Goal: Task Accomplishment & Management: Use online tool/utility

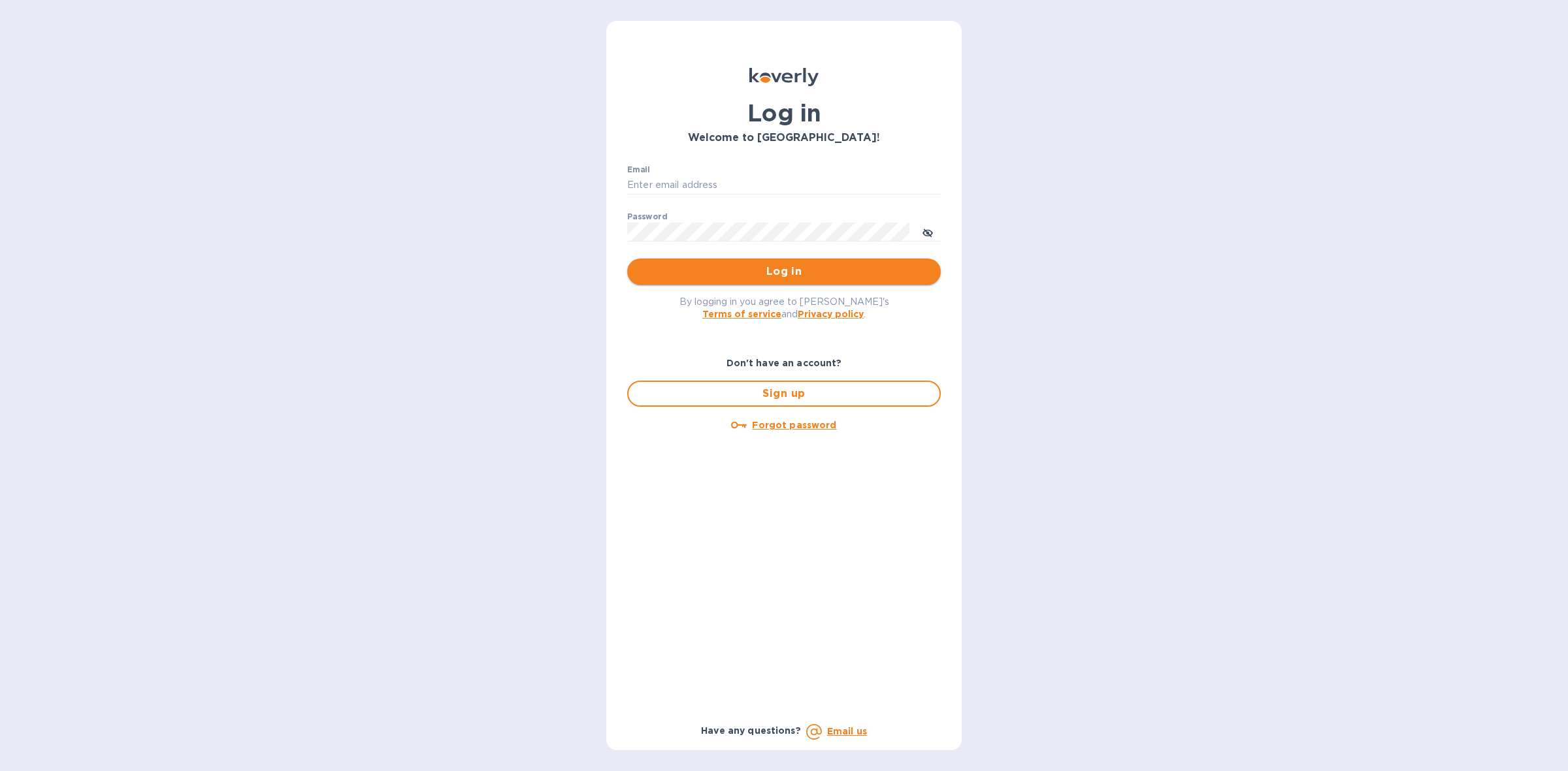
type input "[PERSON_NAME][EMAIL_ADDRESS][PERSON_NAME][DOMAIN_NAME]"
click at [837, 274] on span "Log in" at bounding box center [784, 272] width 293 height 16
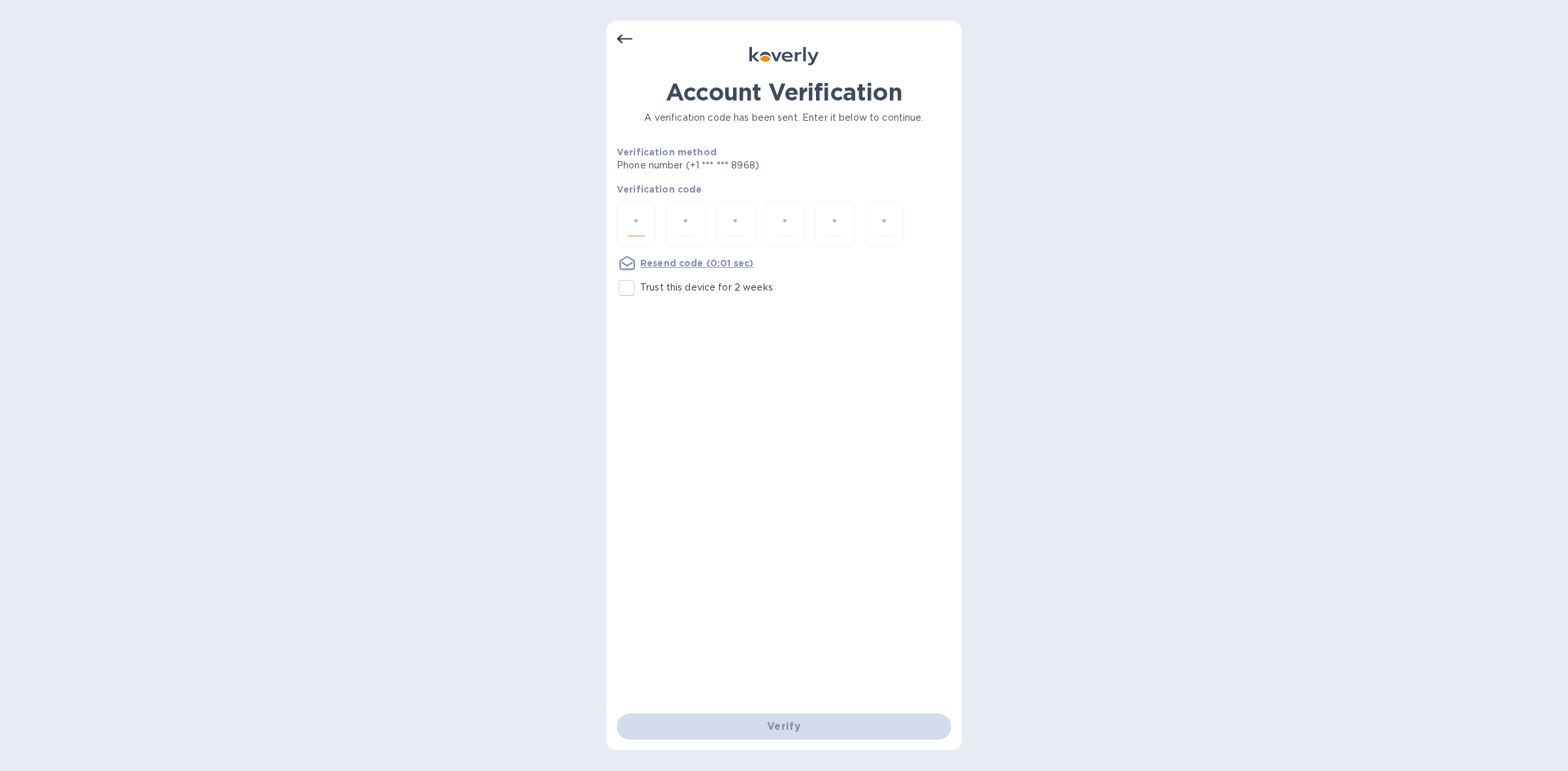
click at [639, 229] on input "number" at bounding box center [636, 224] width 17 height 24
type input "6"
type input "5"
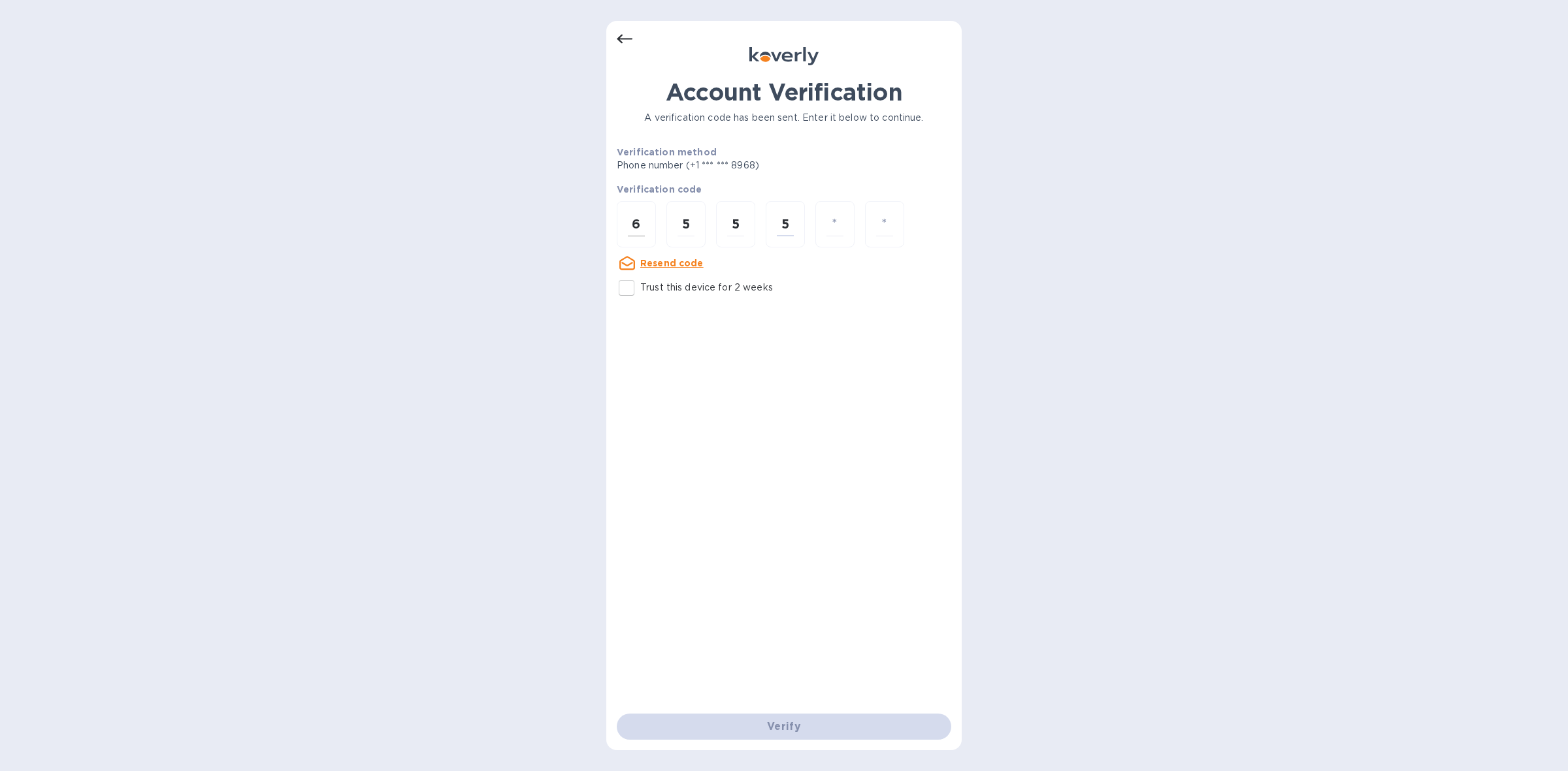
type input "2"
type input "6"
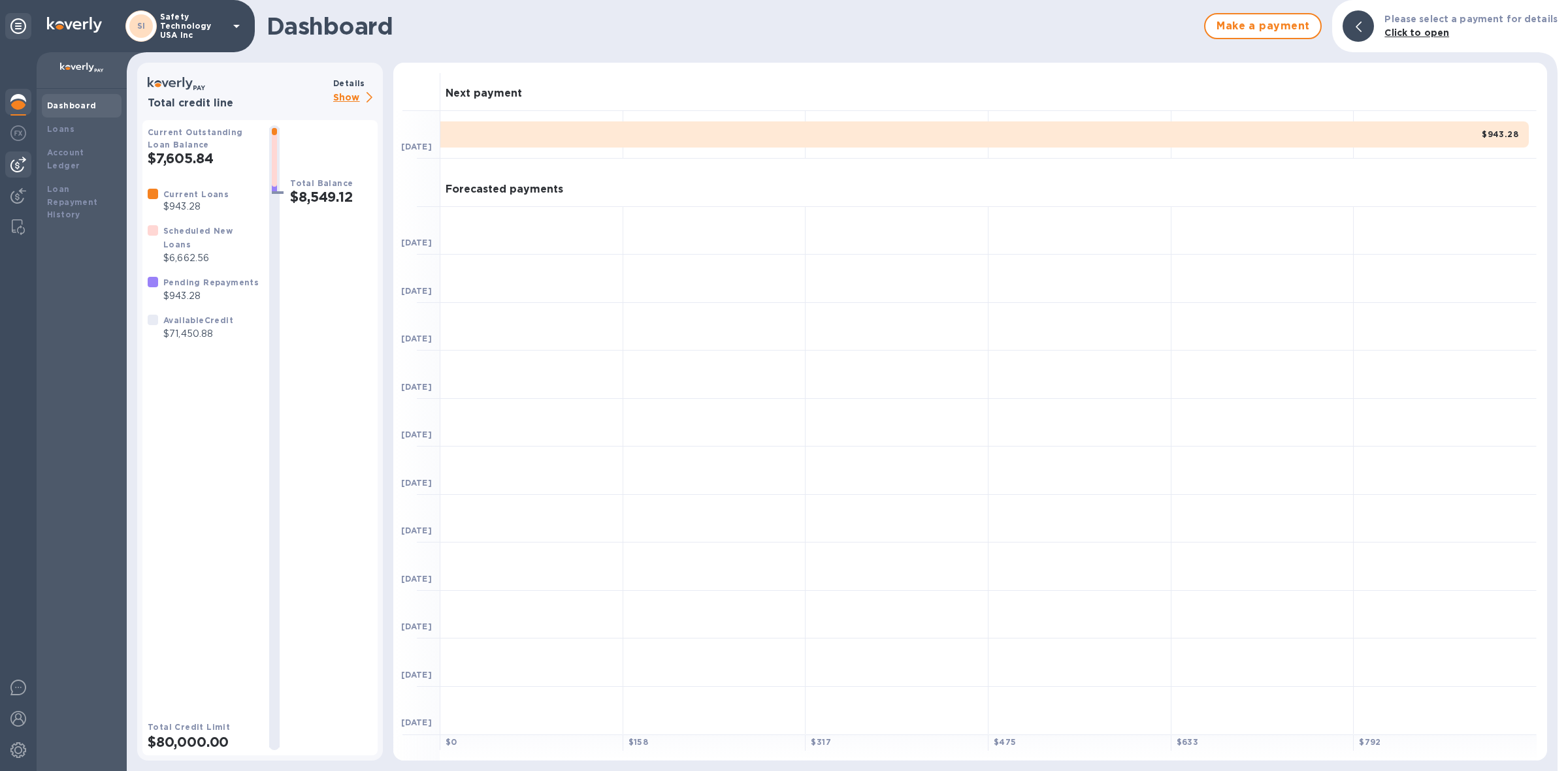
click at [15, 163] on img at bounding box center [18, 165] width 16 height 16
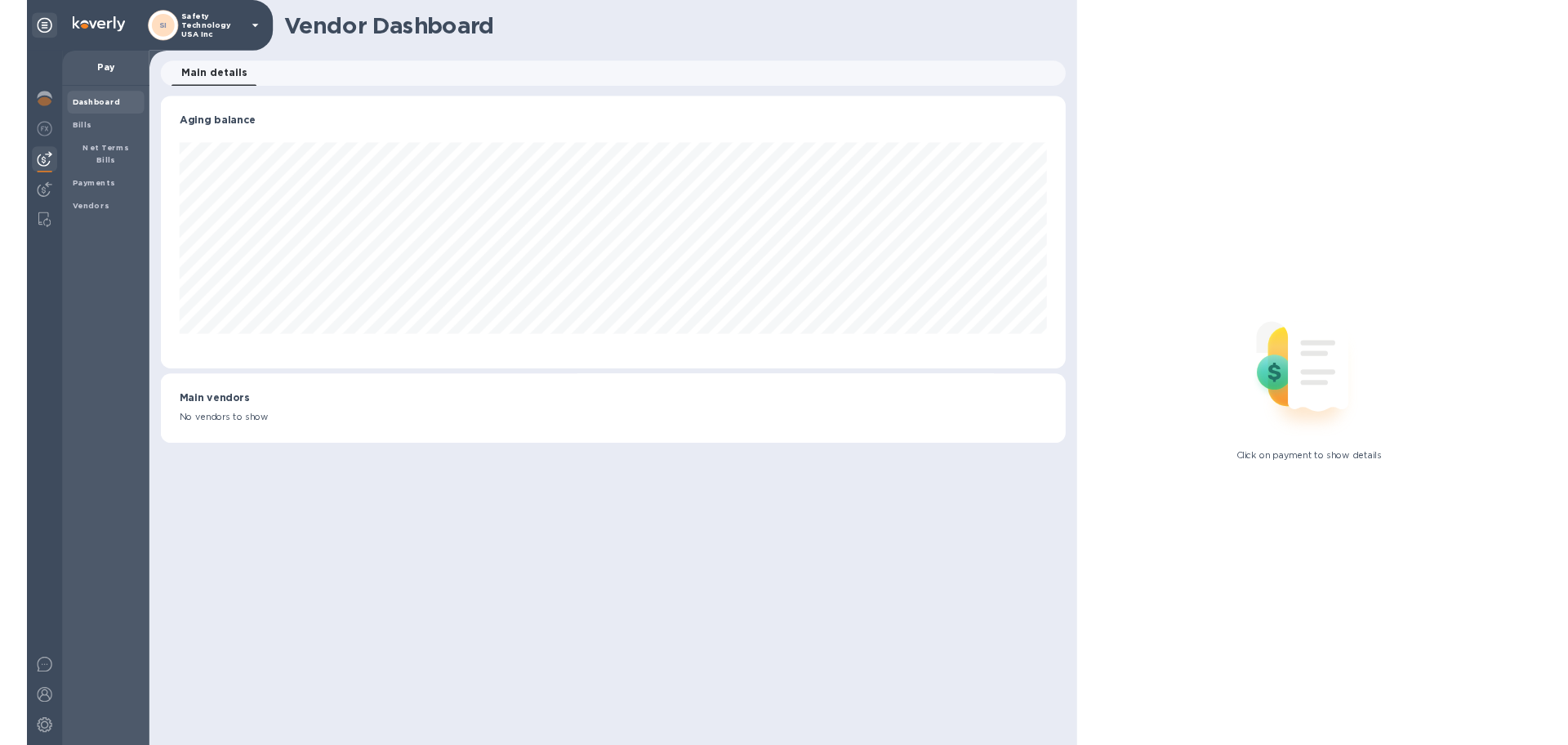
scroll to position [351, 1172]
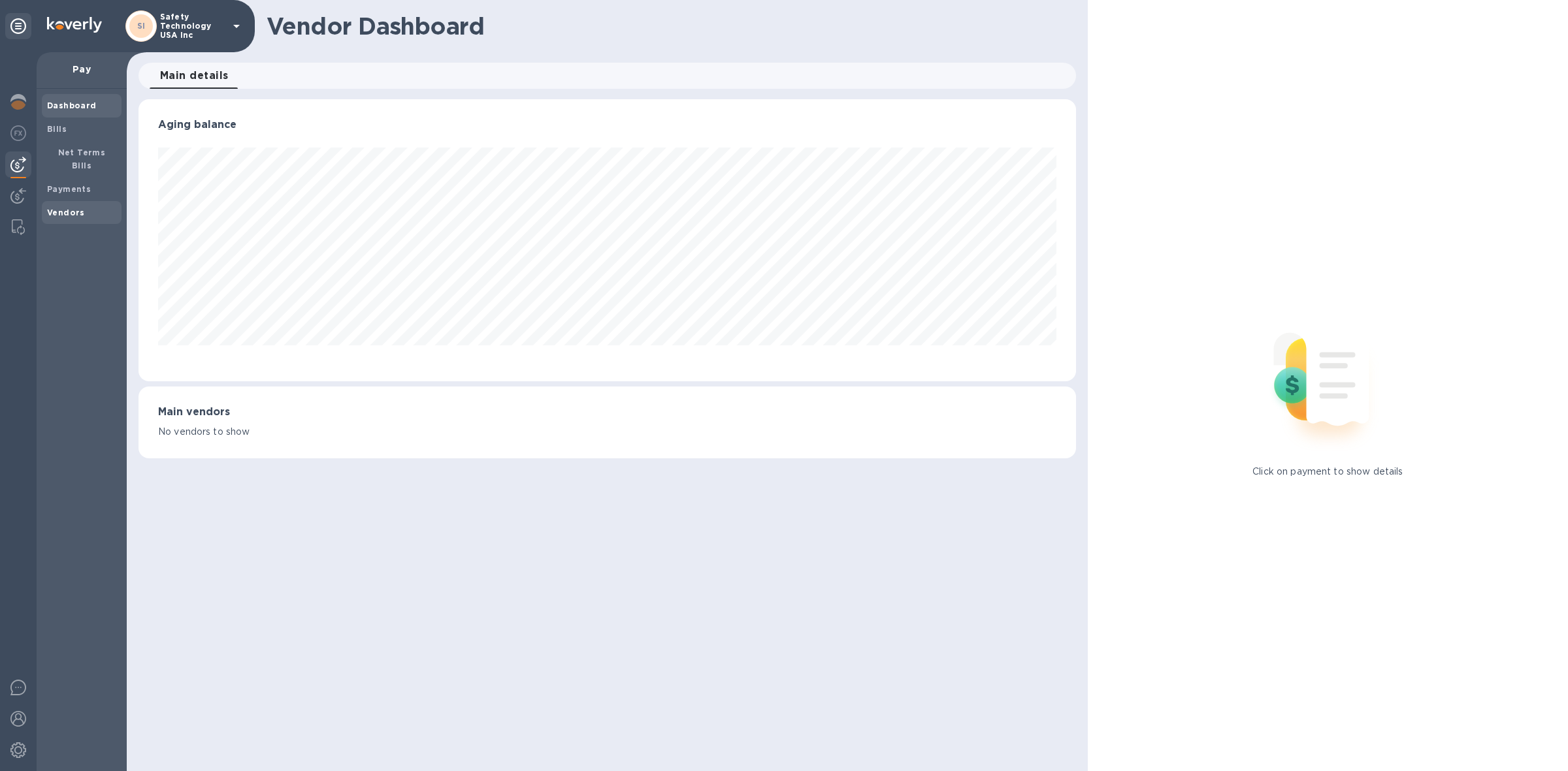
click at [62, 207] on b "Vendors" at bounding box center [66, 212] width 38 height 9
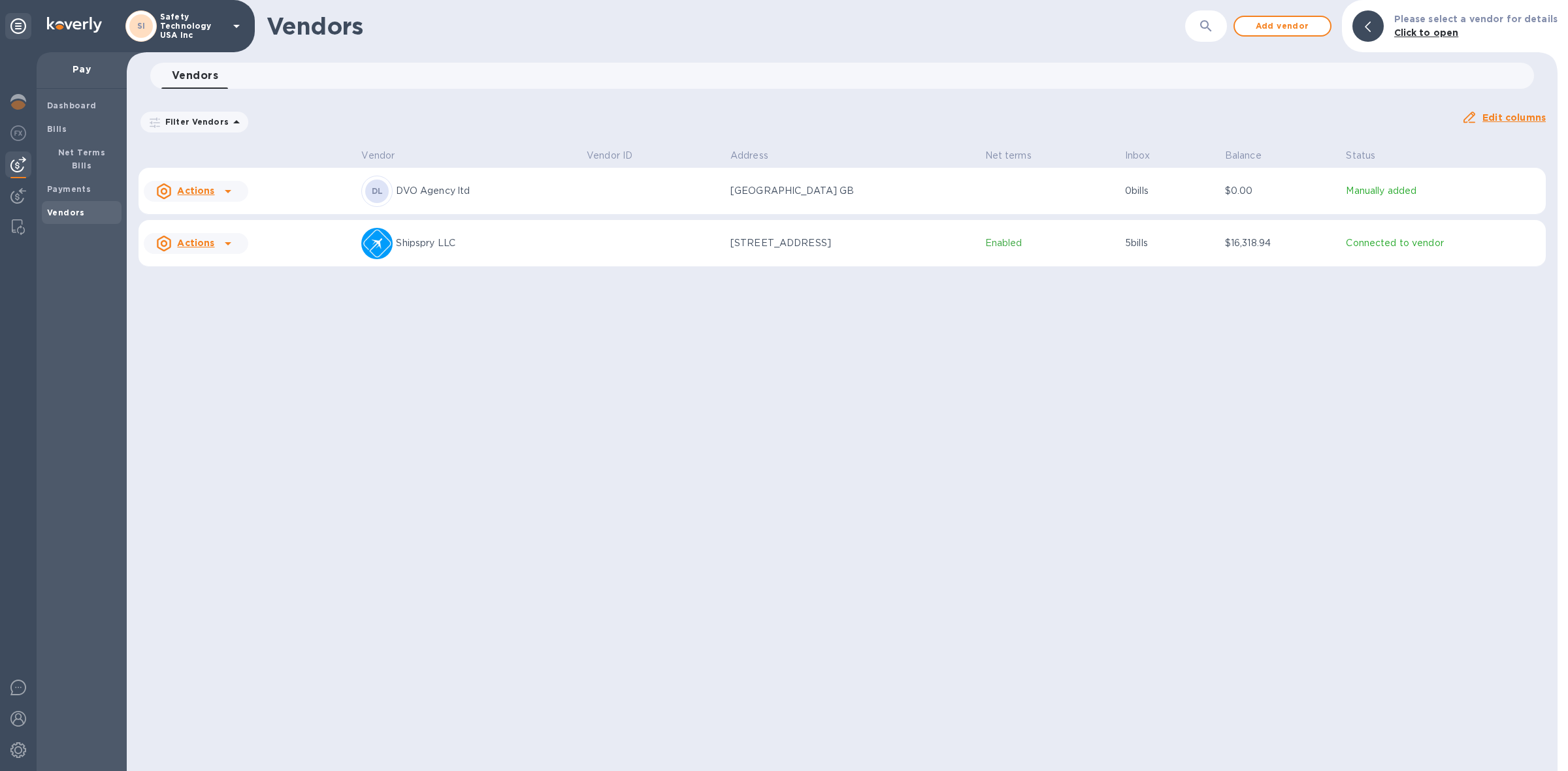
click at [910, 188] on td "[GEOGRAPHIC_DATA] GB" at bounding box center [852, 192] width 255 height 47
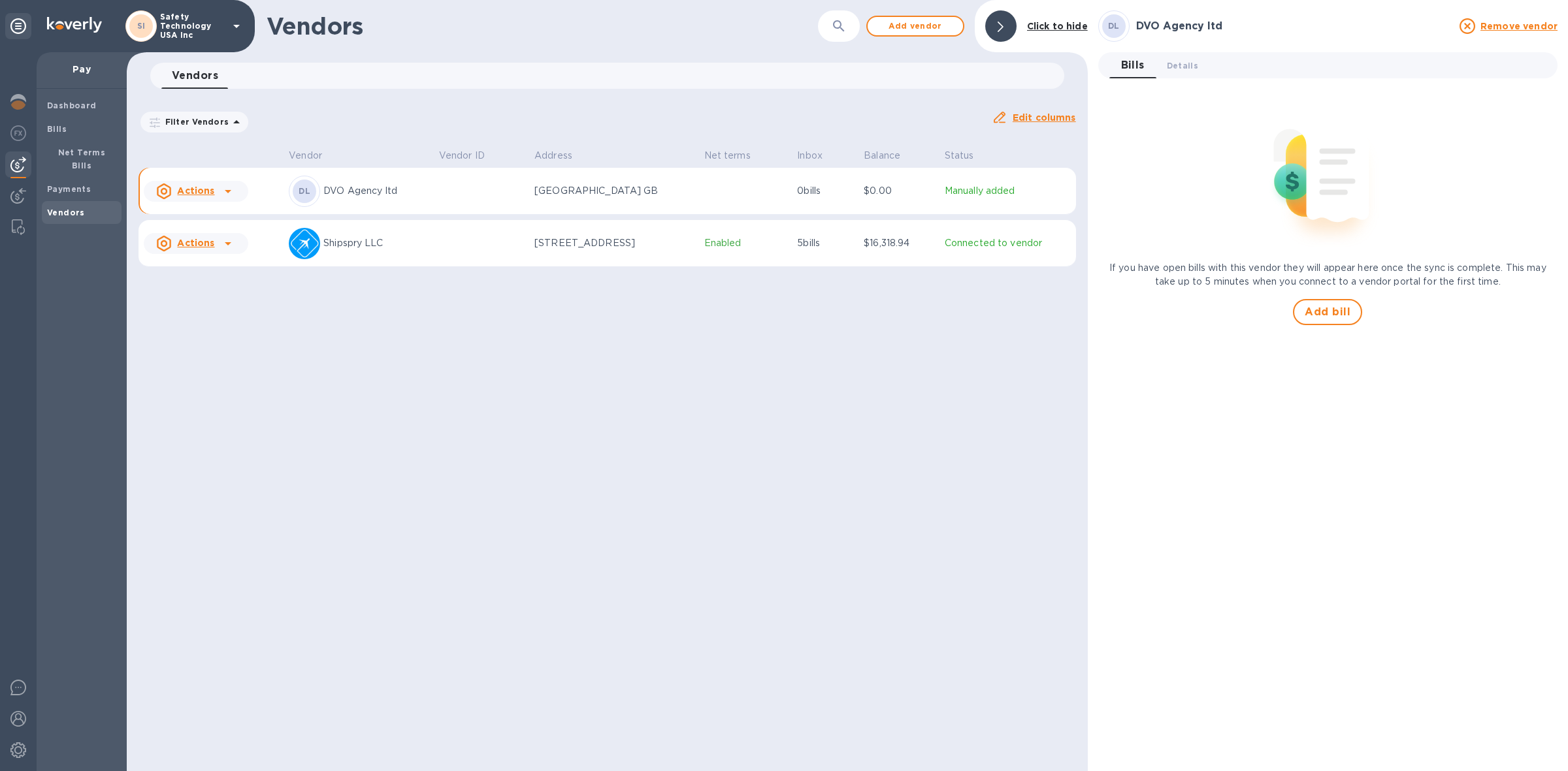
click at [239, 197] on div "Actions" at bounding box center [196, 191] width 110 height 26
click at [335, 188] on div at bounding box center [784, 386] width 1568 height 771
click at [452, 193] on td at bounding box center [481, 192] width 95 height 47
click at [1187, 67] on span "Details 0" at bounding box center [1182, 65] width 31 height 13
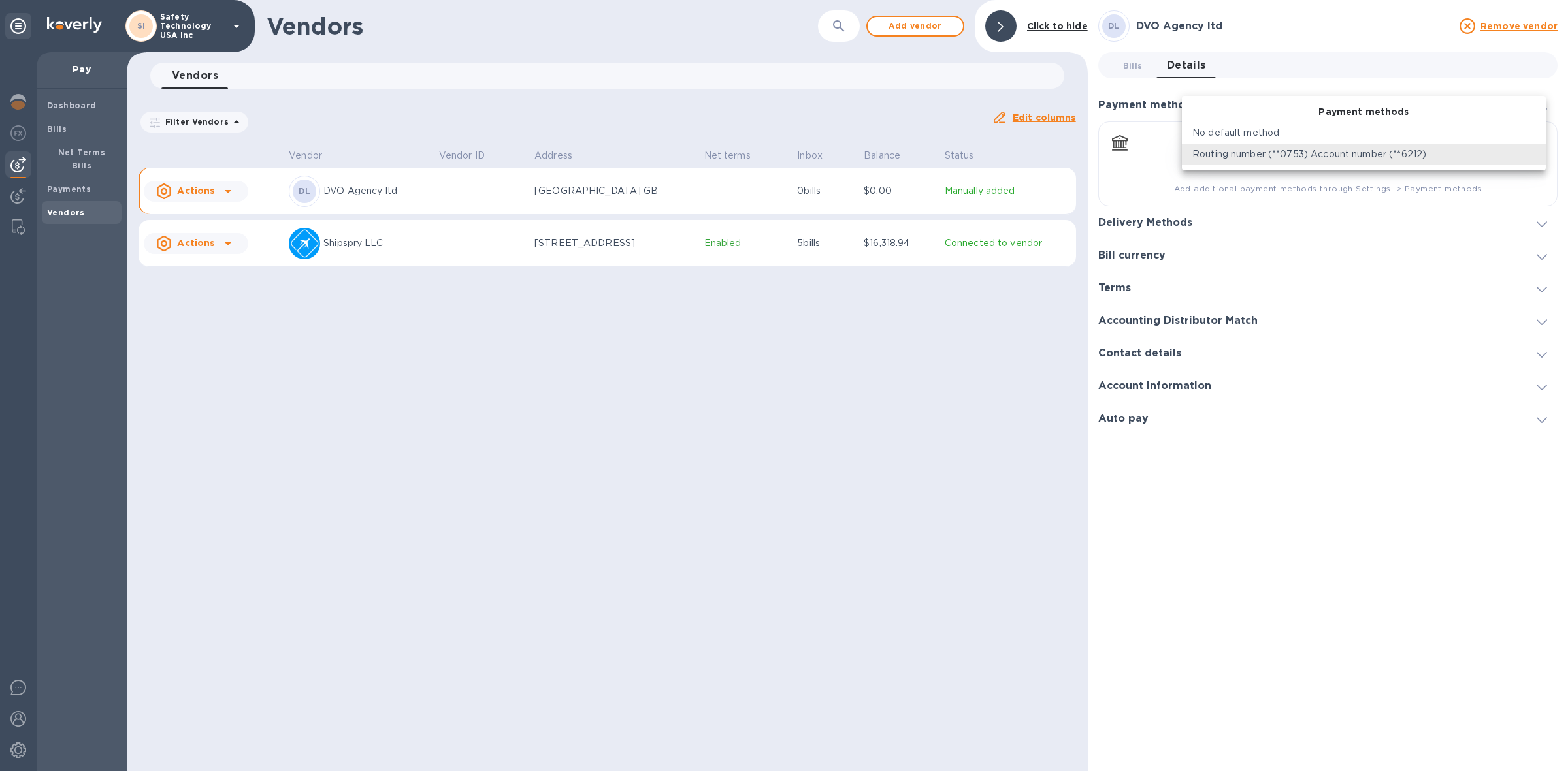
click at [1537, 157] on body "SI Safety Technology USA Inc Pay Dashboard Bills Net Terms Bills Payments Vendo…" at bounding box center [784, 386] width 1568 height 771
click at [837, 448] on div at bounding box center [784, 386] width 1568 height 771
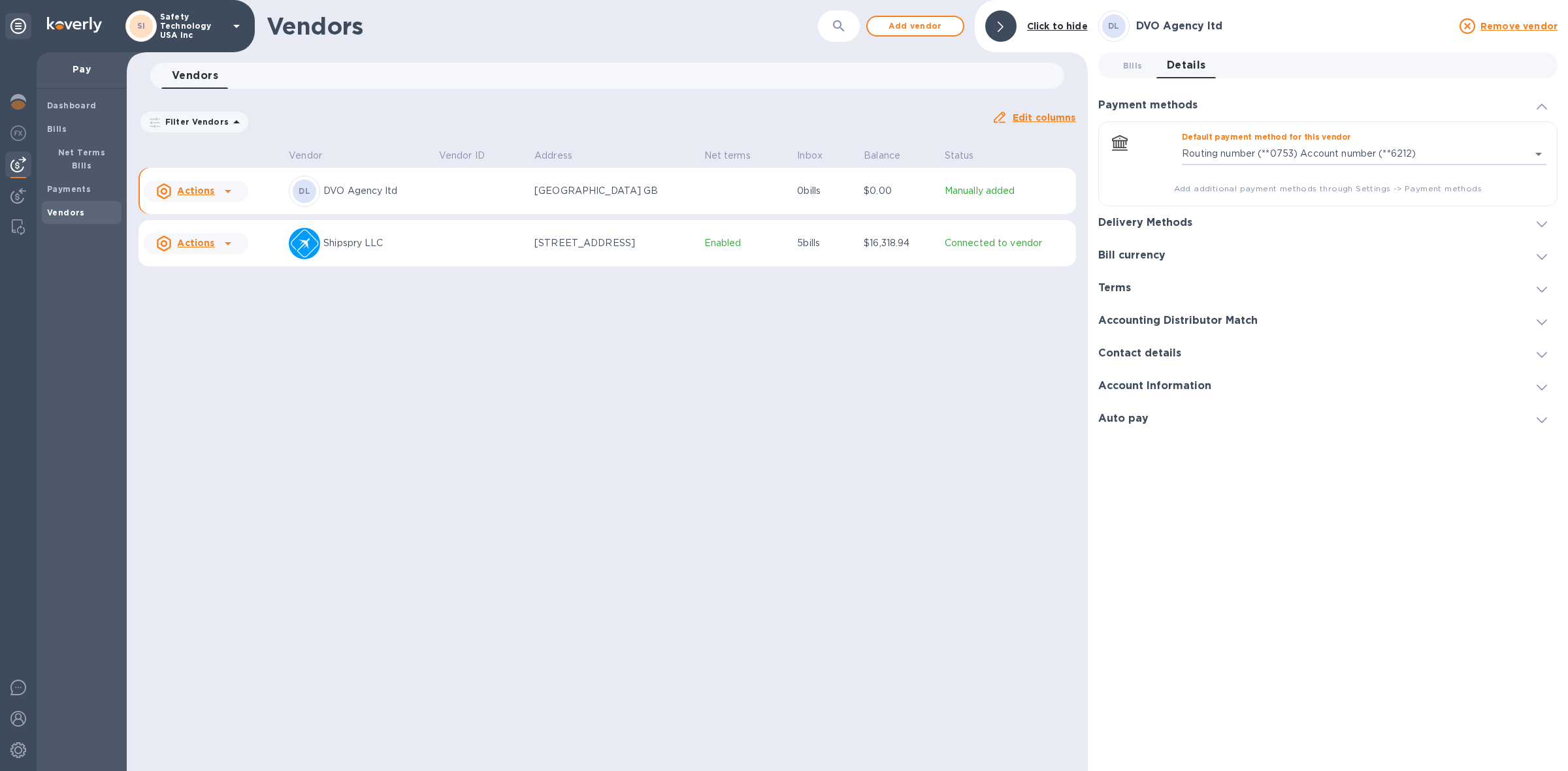
click at [1155, 354] on h3 "Contact details" at bounding box center [1140, 353] width 83 height 13
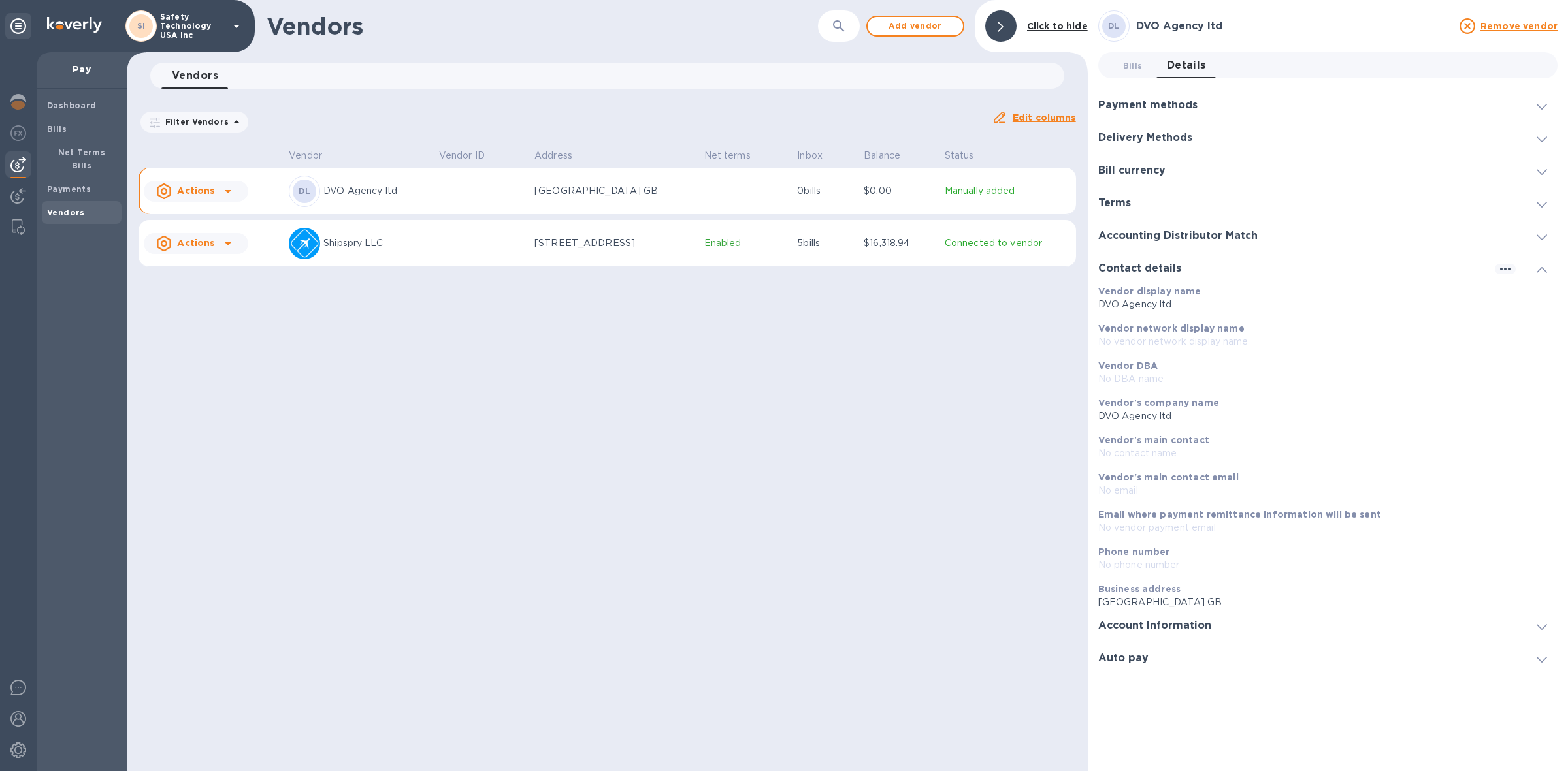
click at [1127, 625] on h3 "Account Information" at bounding box center [1155, 626] width 113 height 13
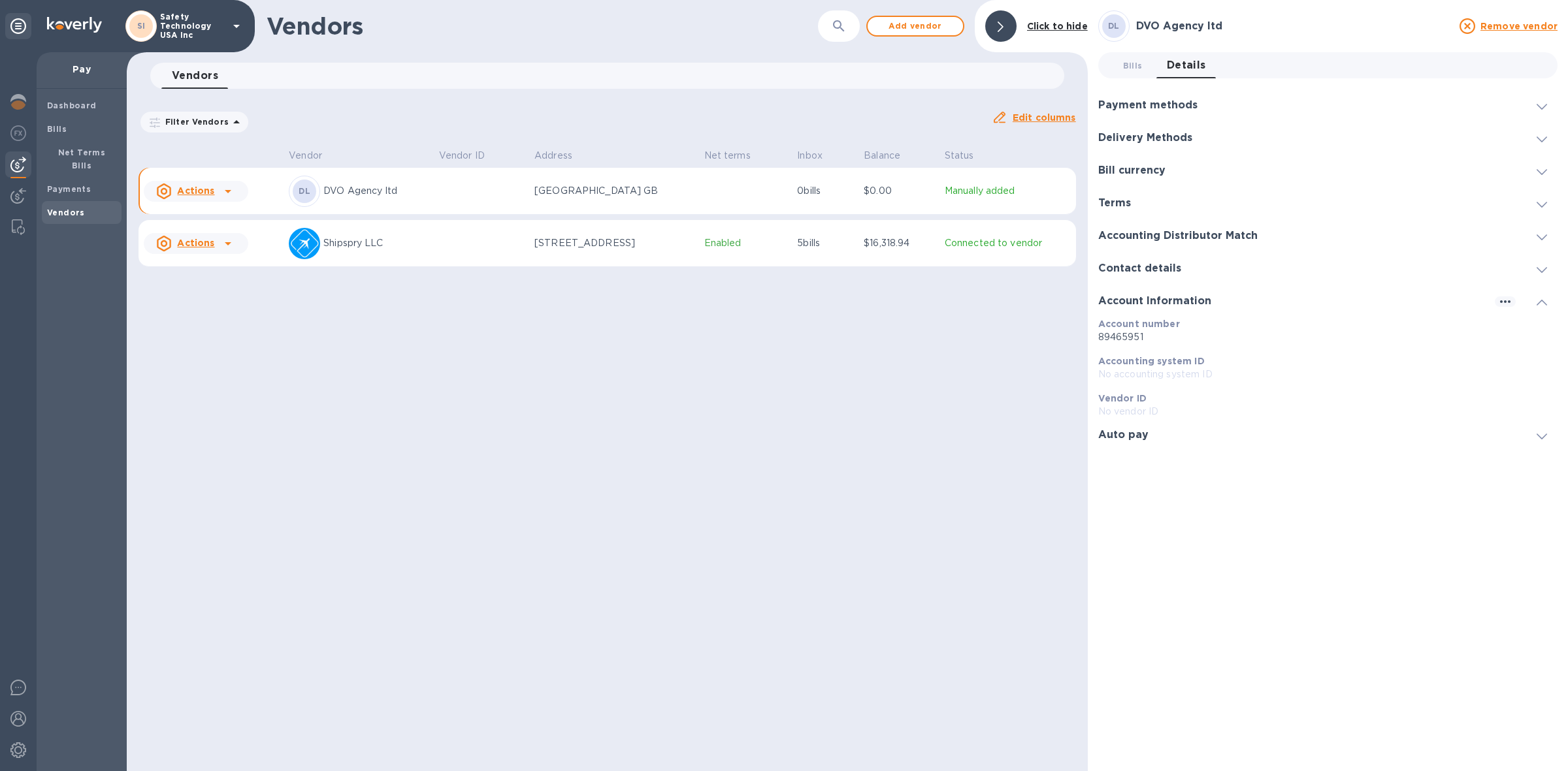
click at [642, 513] on div "Vendors ​ Add vendor Click to hide Vendors 0 Filter Vendors Auto pay: All Edit …" at bounding box center [606, 386] width 961 height 771
click at [1007, 31] on div at bounding box center [1001, 26] width 31 height 31
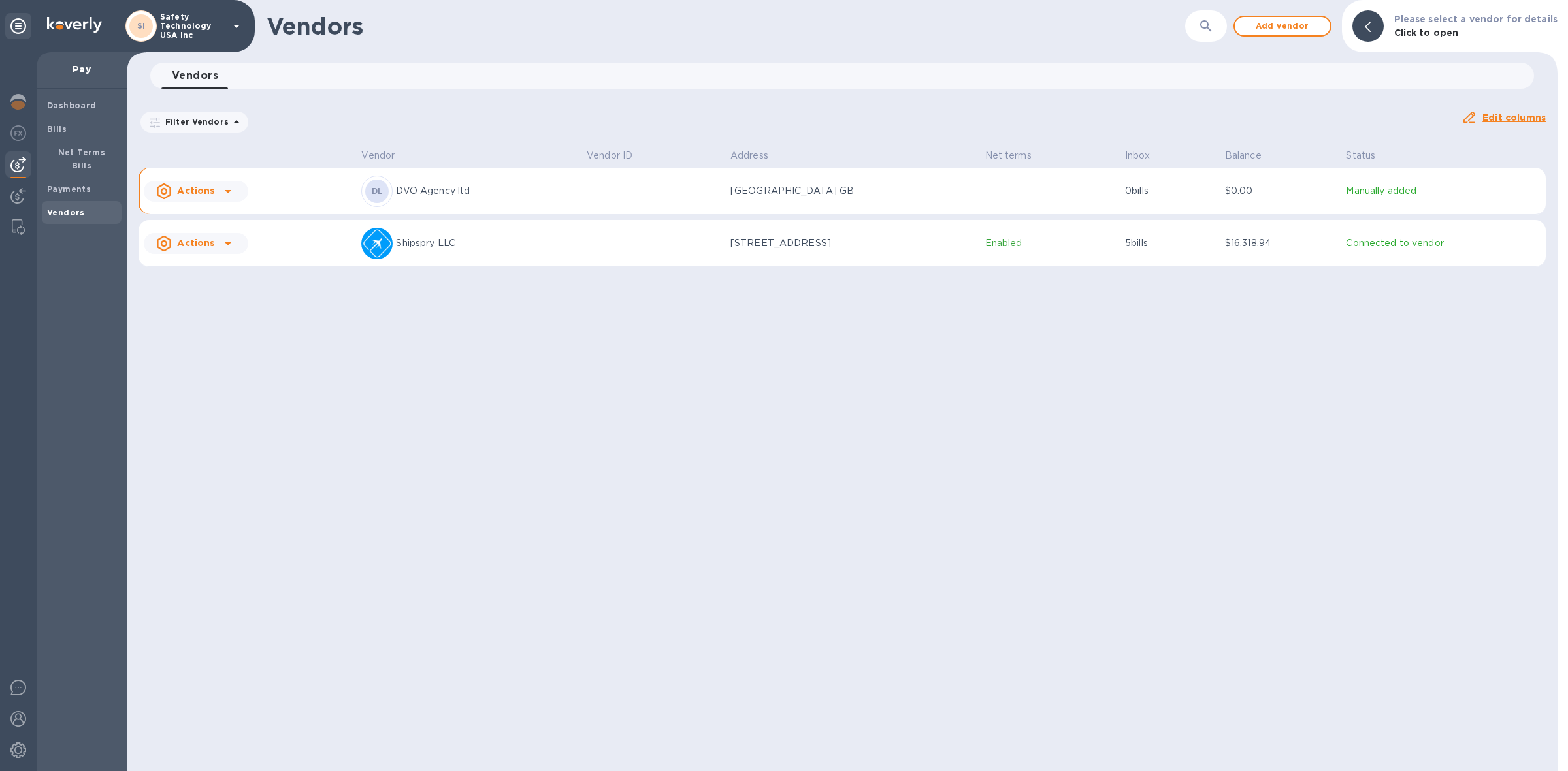
click at [504, 250] on p "Shipspry LLC" at bounding box center [486, 243] width 181 height 13
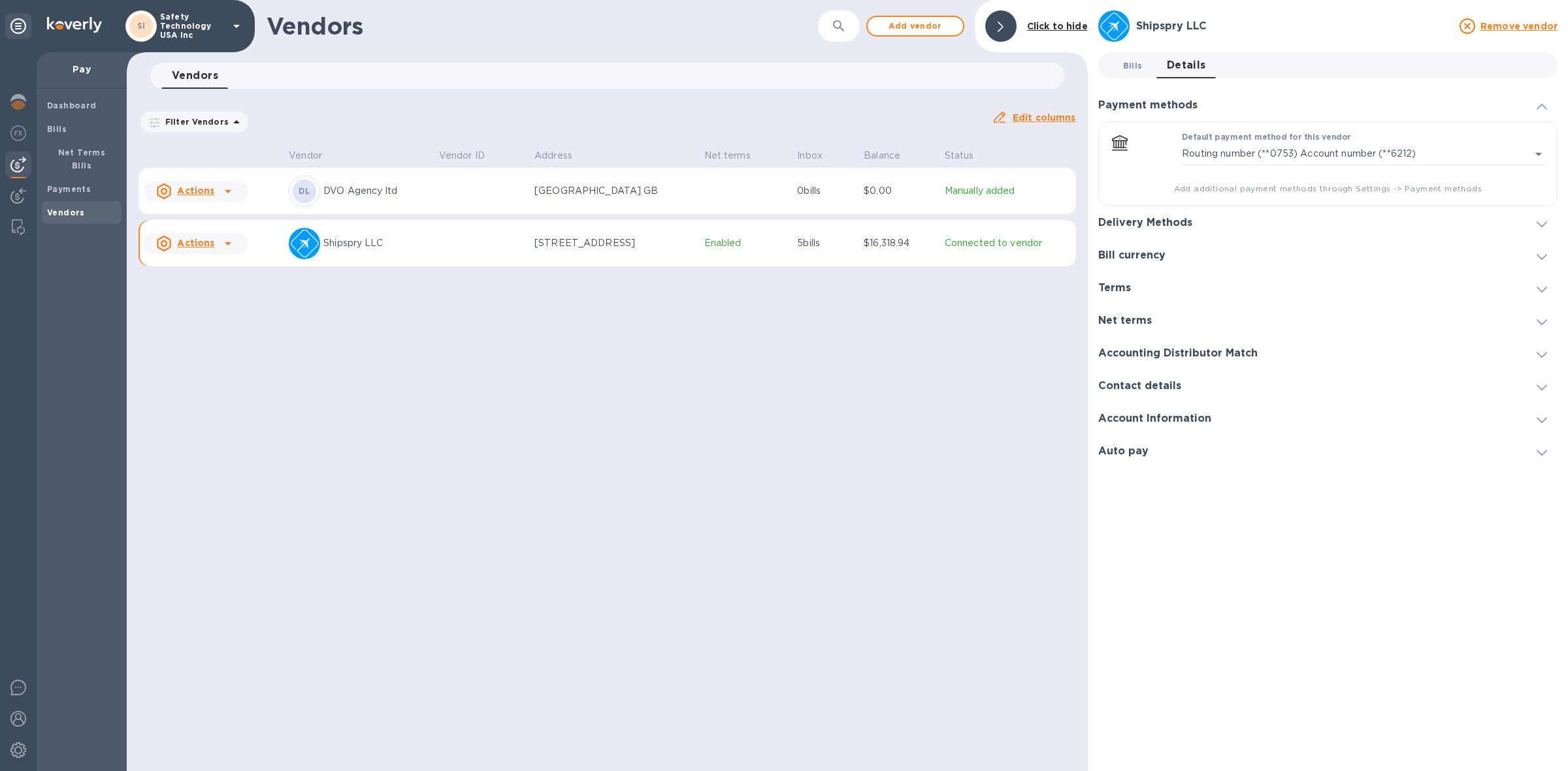
click at [1128, 66] on span "Bills 0" at bounding box center [1133, 65] width 20 height 13
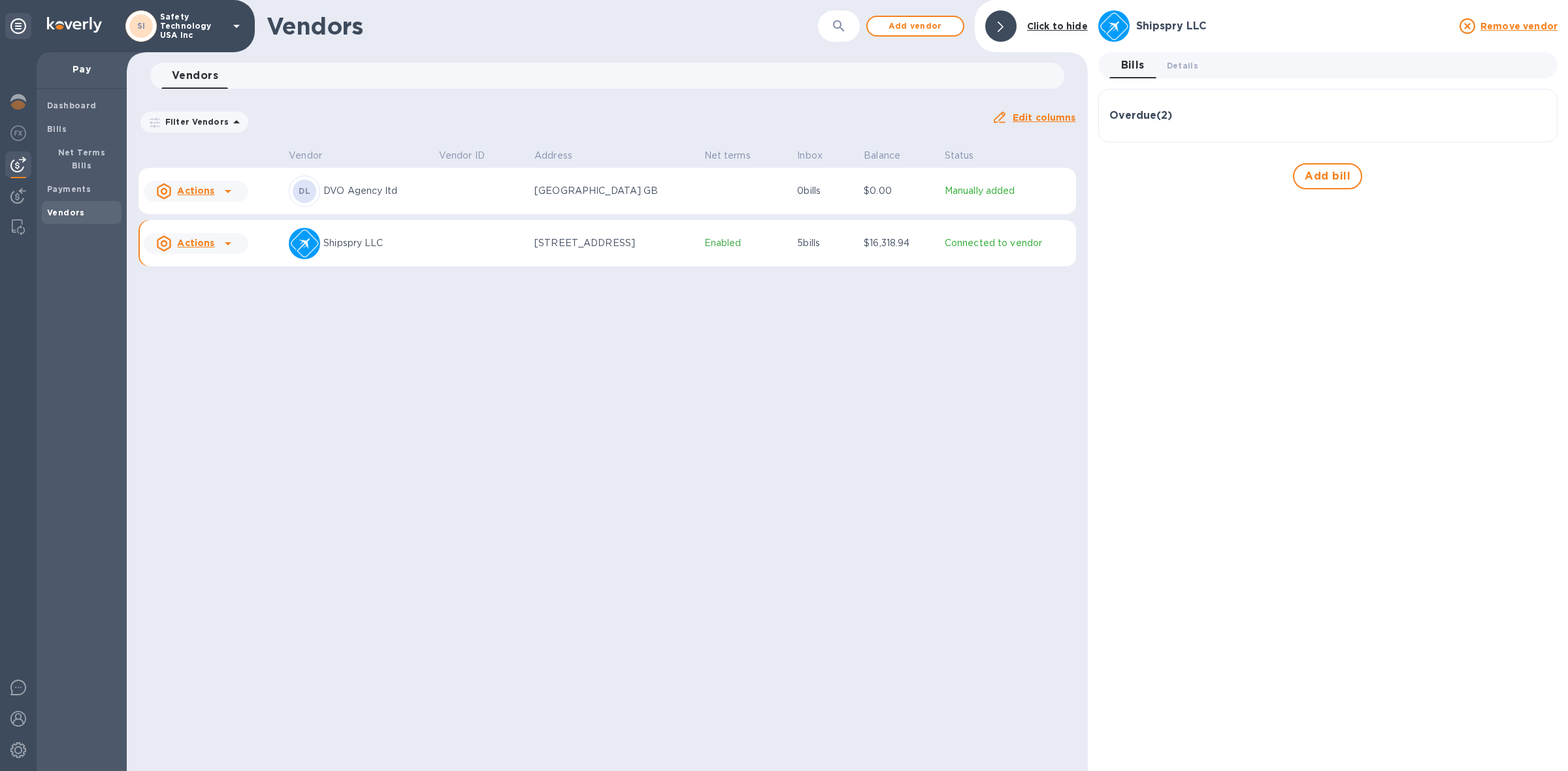
click at [1136, 115] on h3 "Overdue ( 2 )" at bounding box center [1141, 116] width 63 height 13
click at [1203, 181] on div "Amount $3,265.86" at bounding box center [1216, 198] width 213 height 37
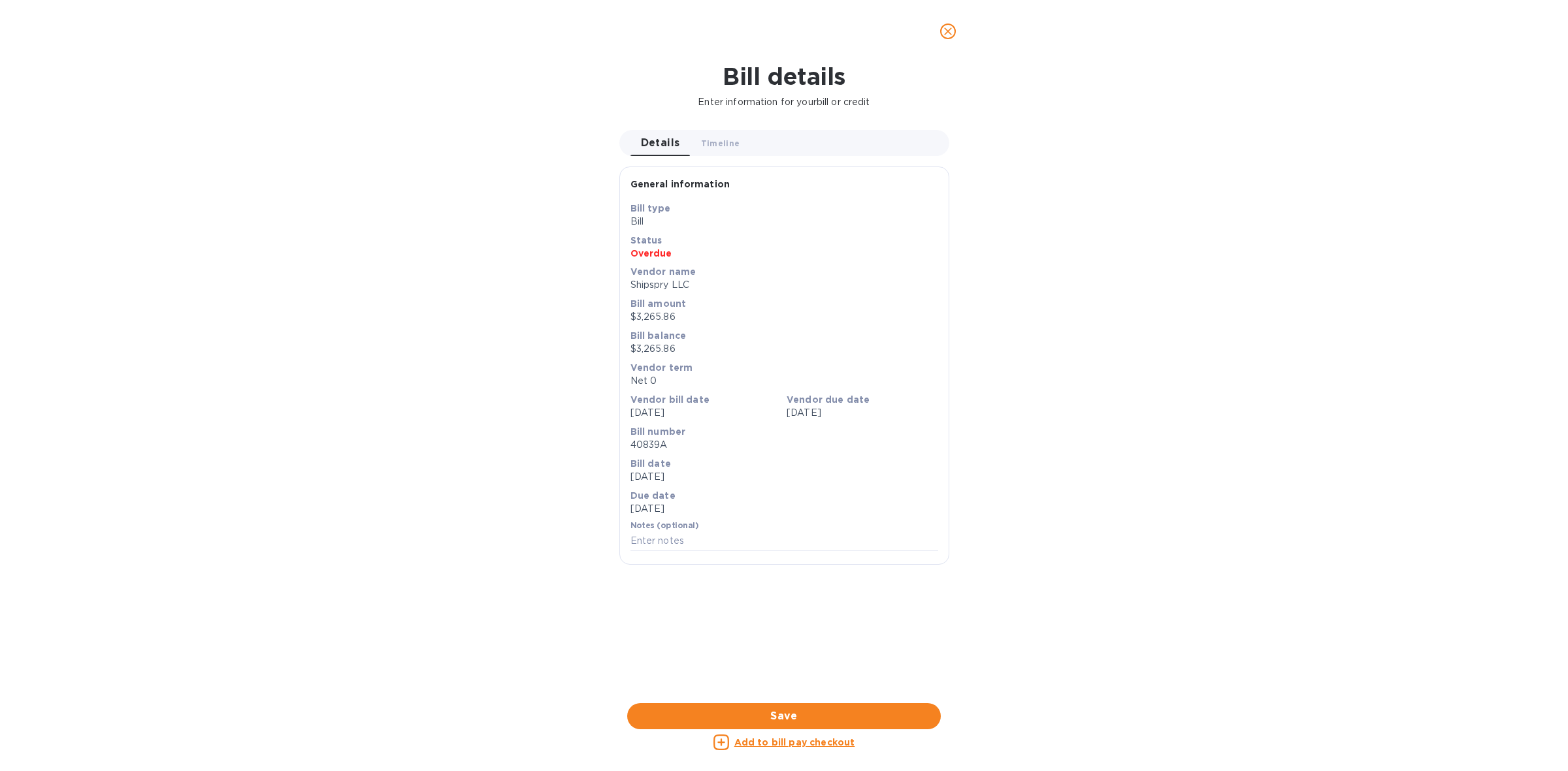
click at [805, 743] on u "Add to bill pay checkout" at bounding box center [795, 742] width 121 height 10
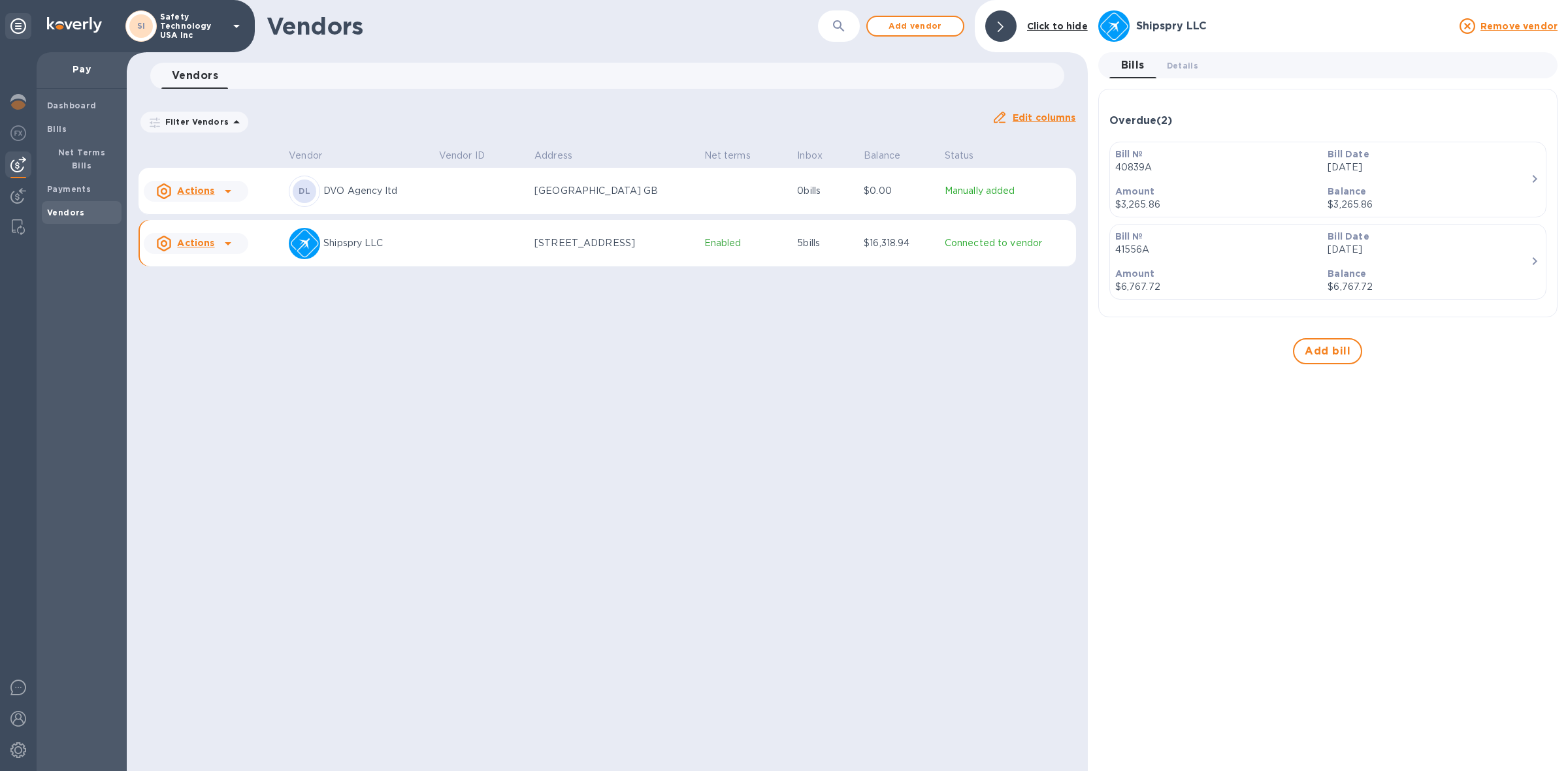
click at [1178, 251] on p "41556A" at bounding box center [1217, 249] width 203 height 13
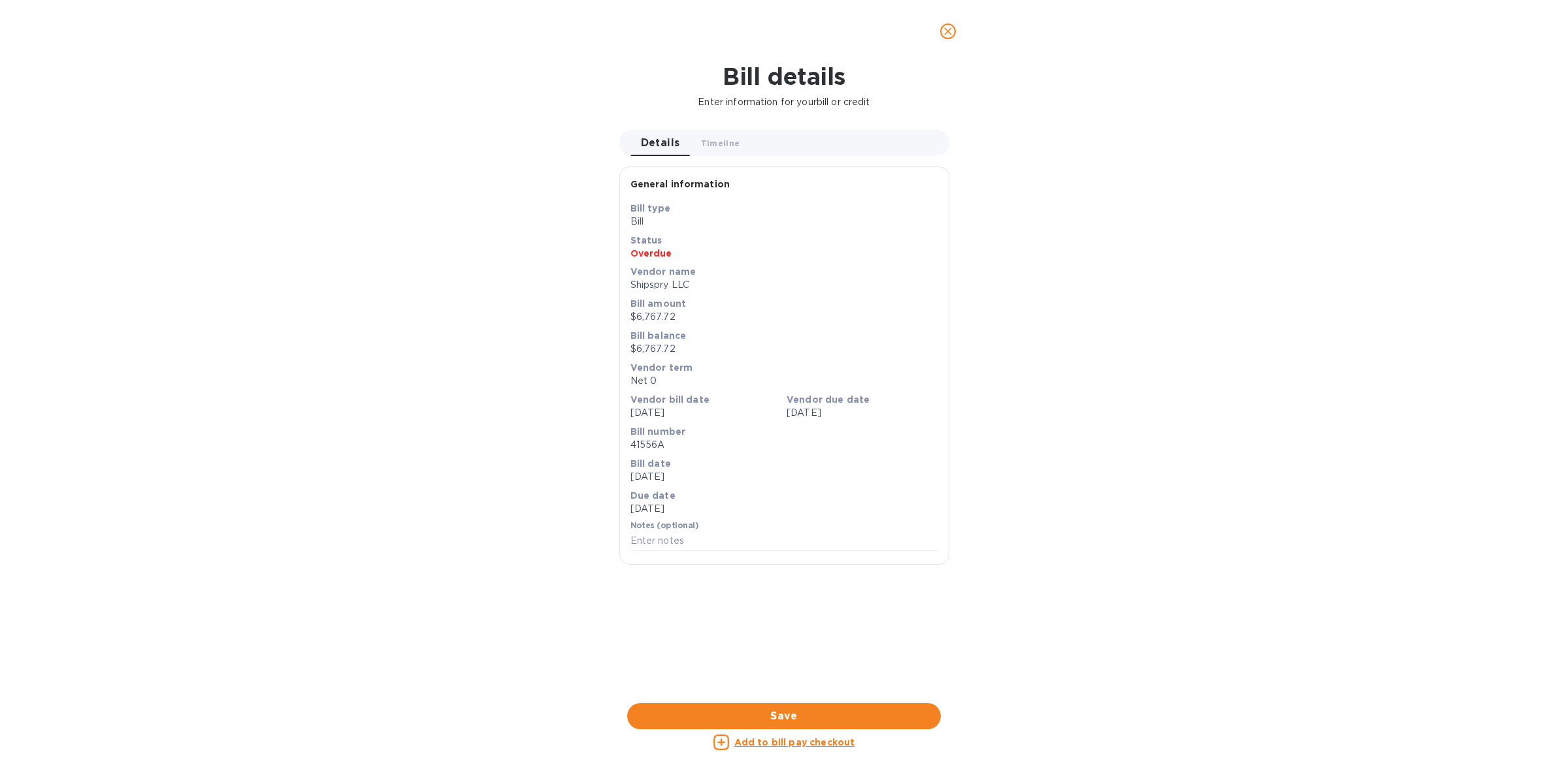
click at [766, 745] on u "Add to bill pay checkout" at bounding box center [795, 742] width 121 height 10
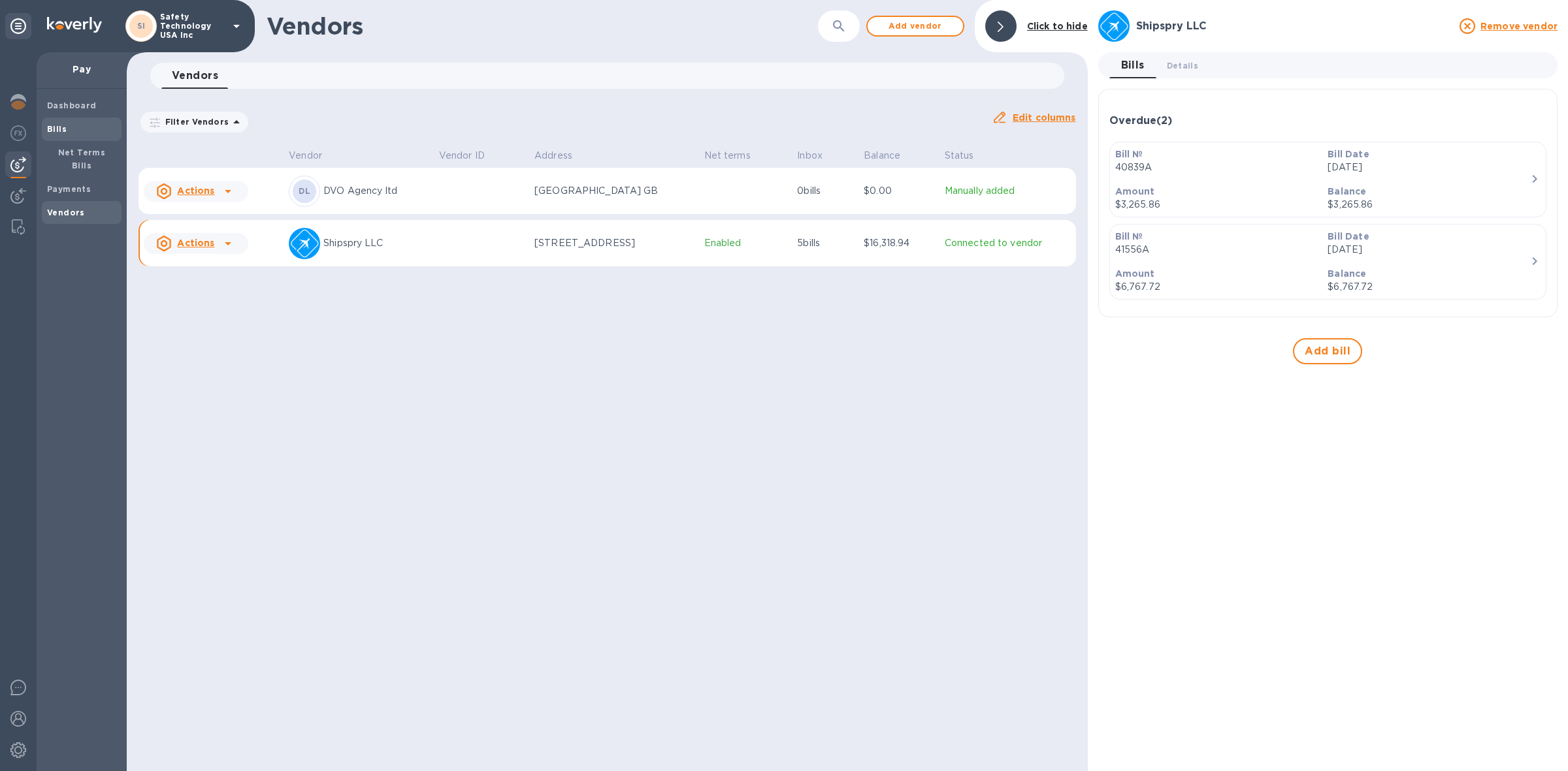
click at [64, 124] on b "Bills" at bounding box center [57, 129] width 20 height 9
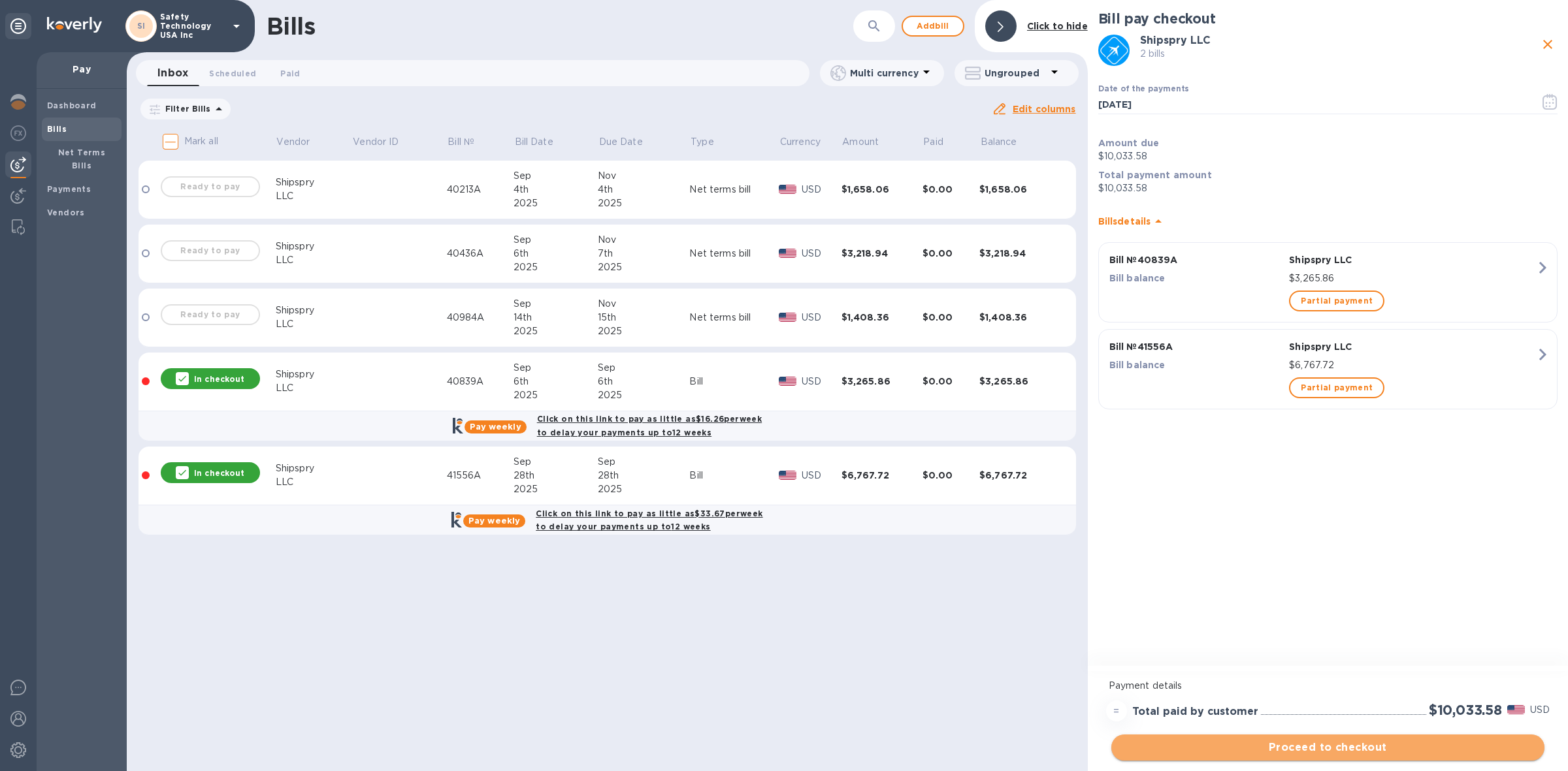
click at [1330, 749] on span "Proceed to checkout" at bounding box center [1328, 747] width 412 height 16
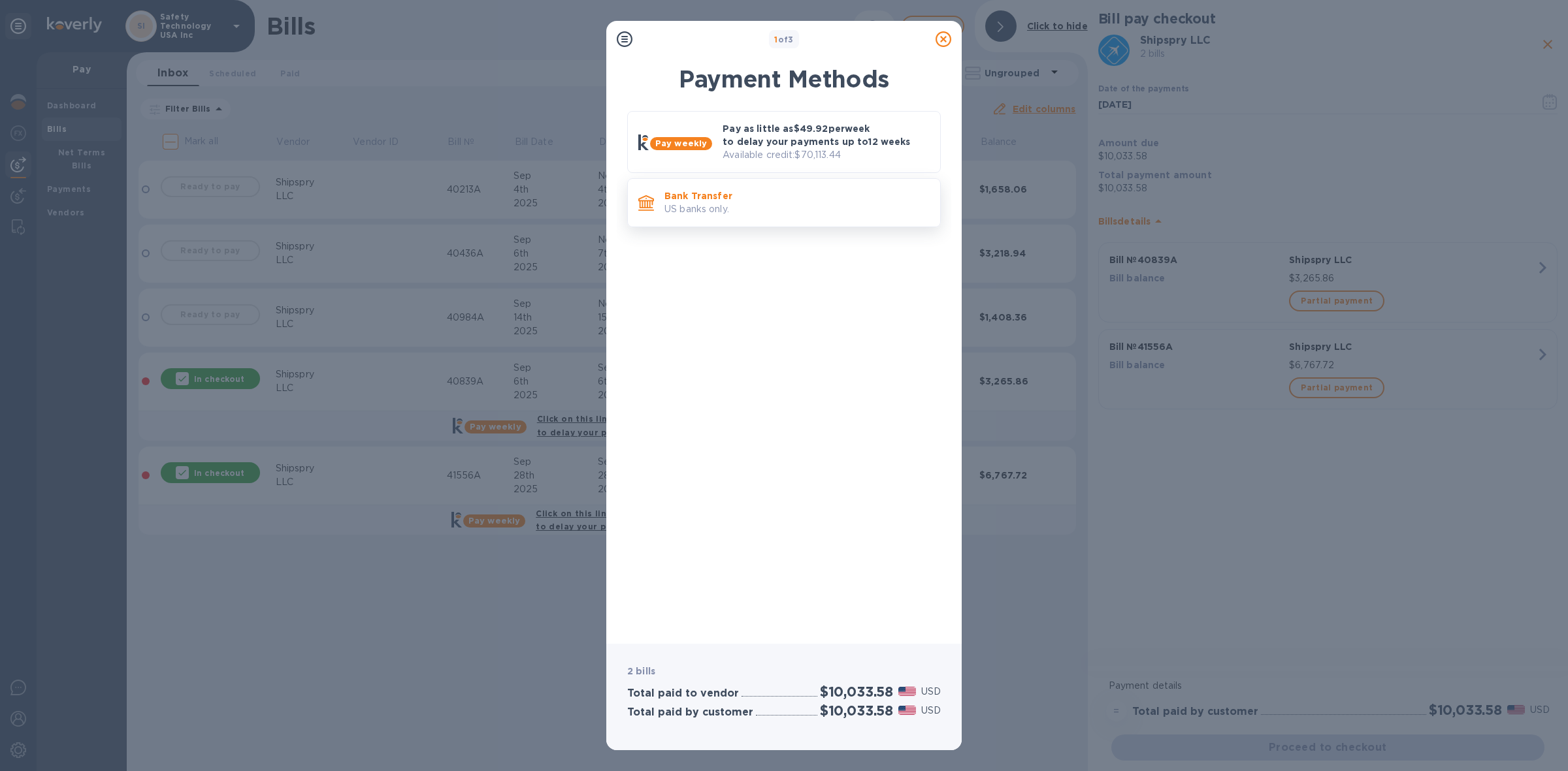
click at [768, 207] on p "US banks only." at bounding box center [797, 209] width 266 height 13
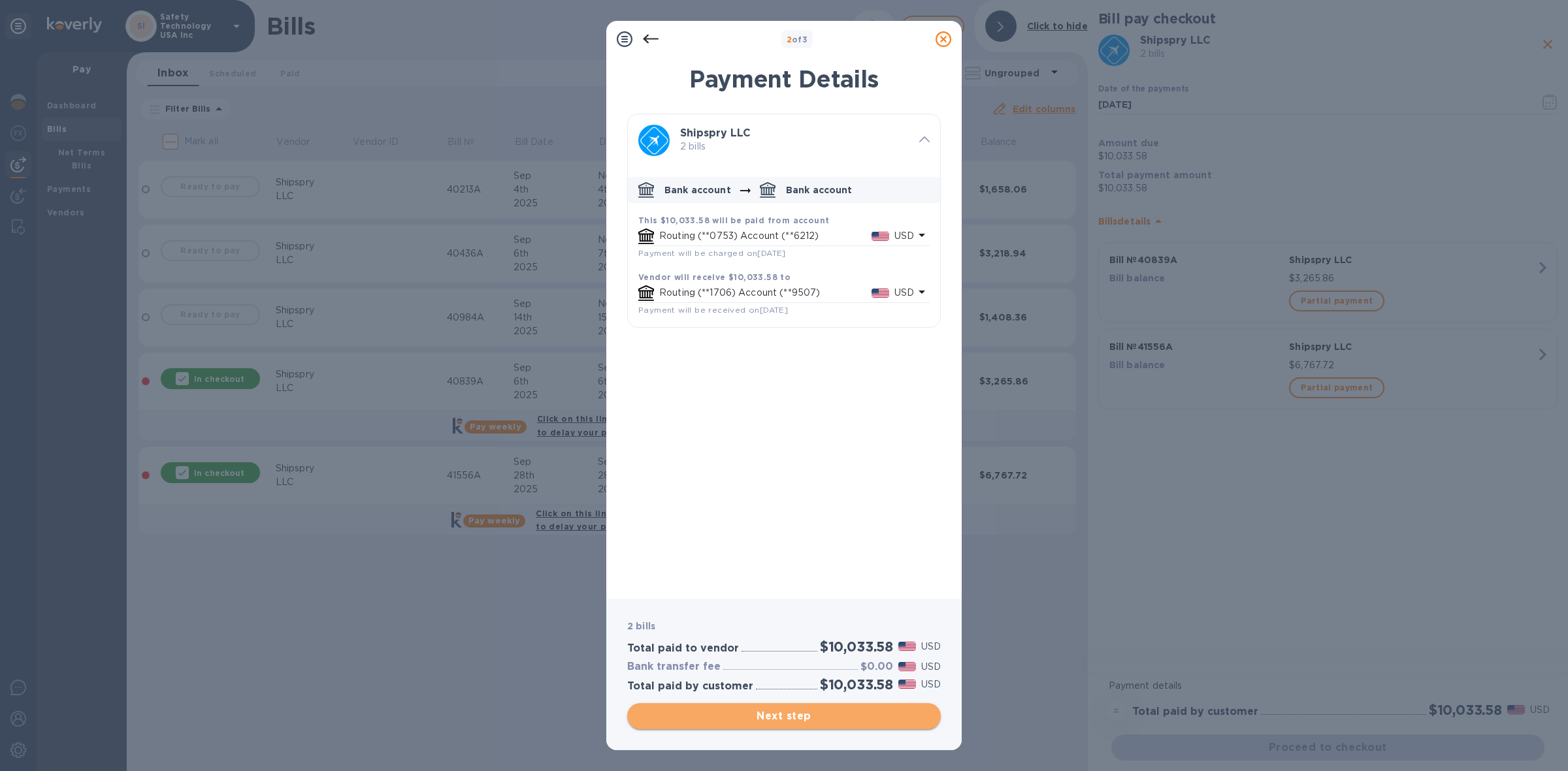
click at [808, 708] on span "Next step" at bounding box center [784, 716] width 293 height 16
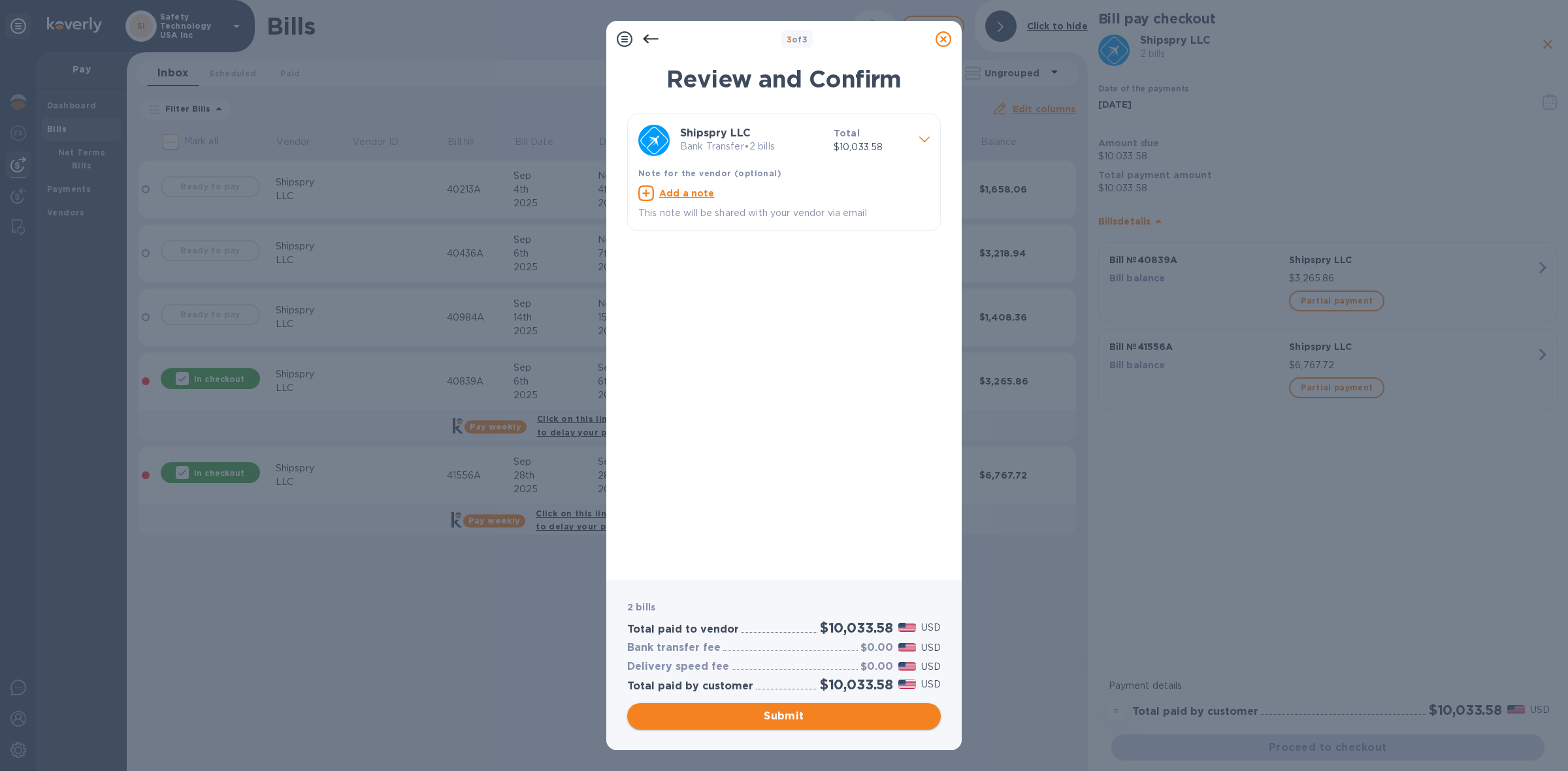
click at [852, 712] on span "Submit" at bounding box center [784, 716] width 293 height 16
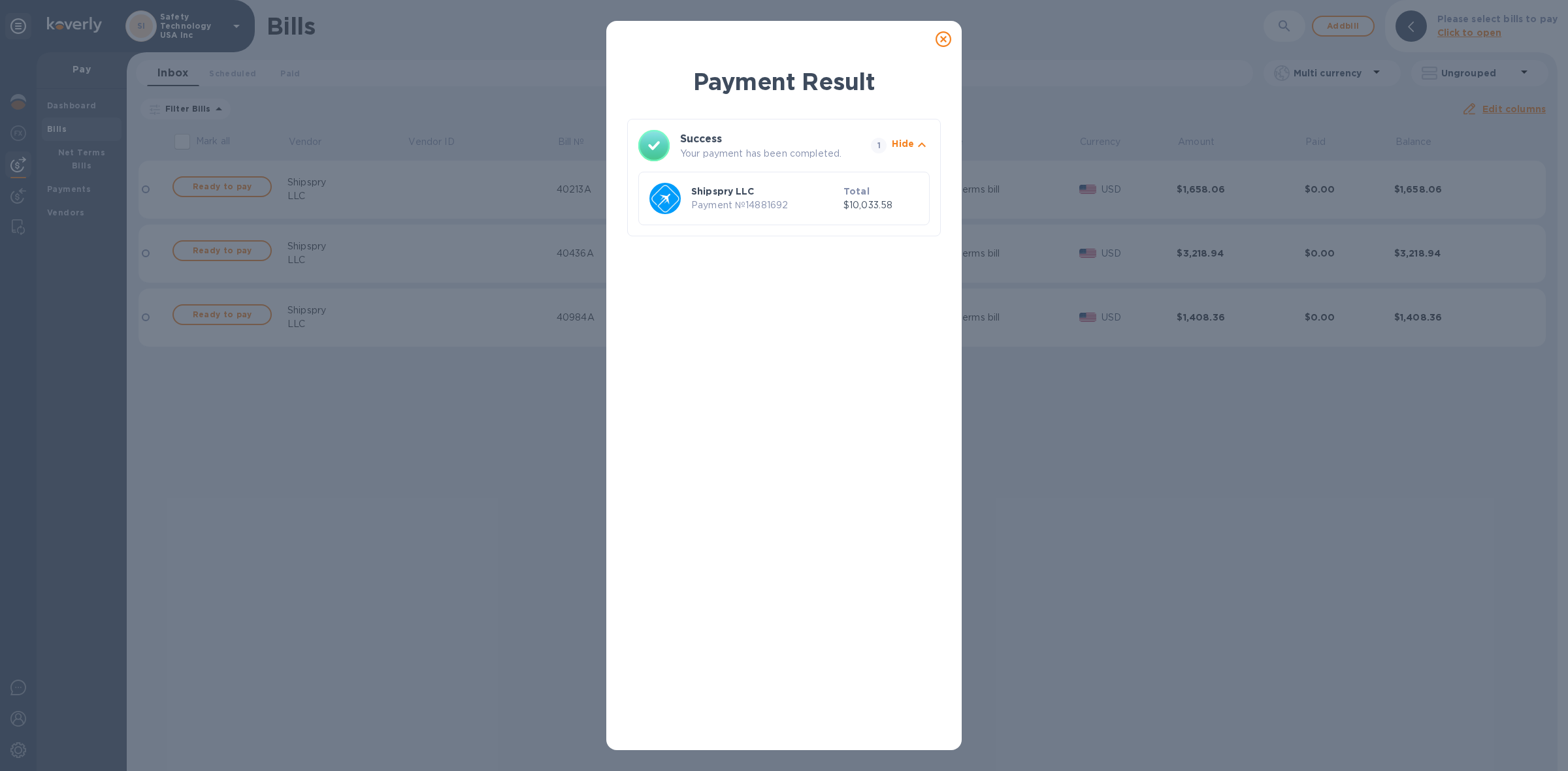
click at [947, 39] on icon at bounding box center [943, 39] width 16 height 16
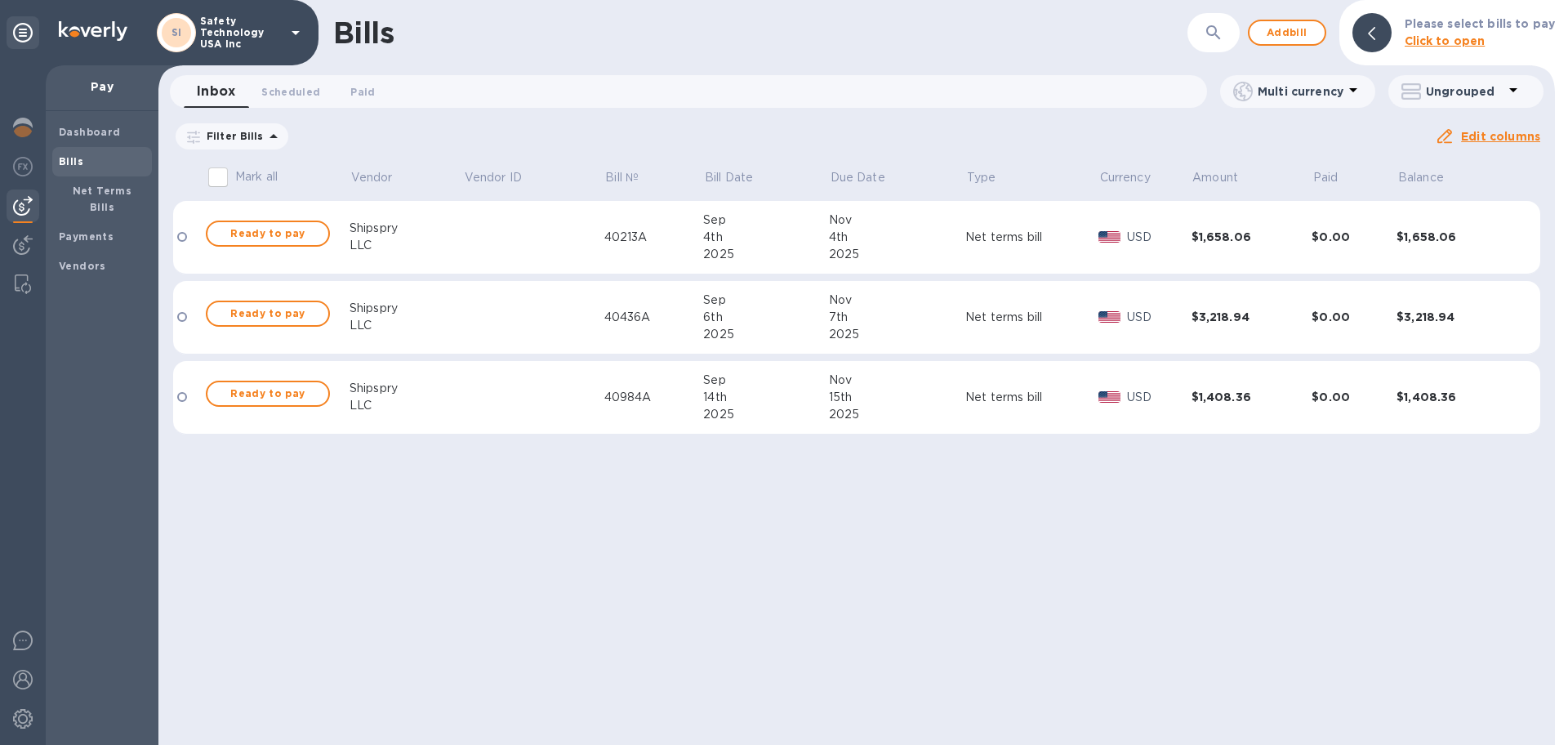
click at [427, 394] on div "Shipspry" at bounding box center [406, 388] width 114 height 17
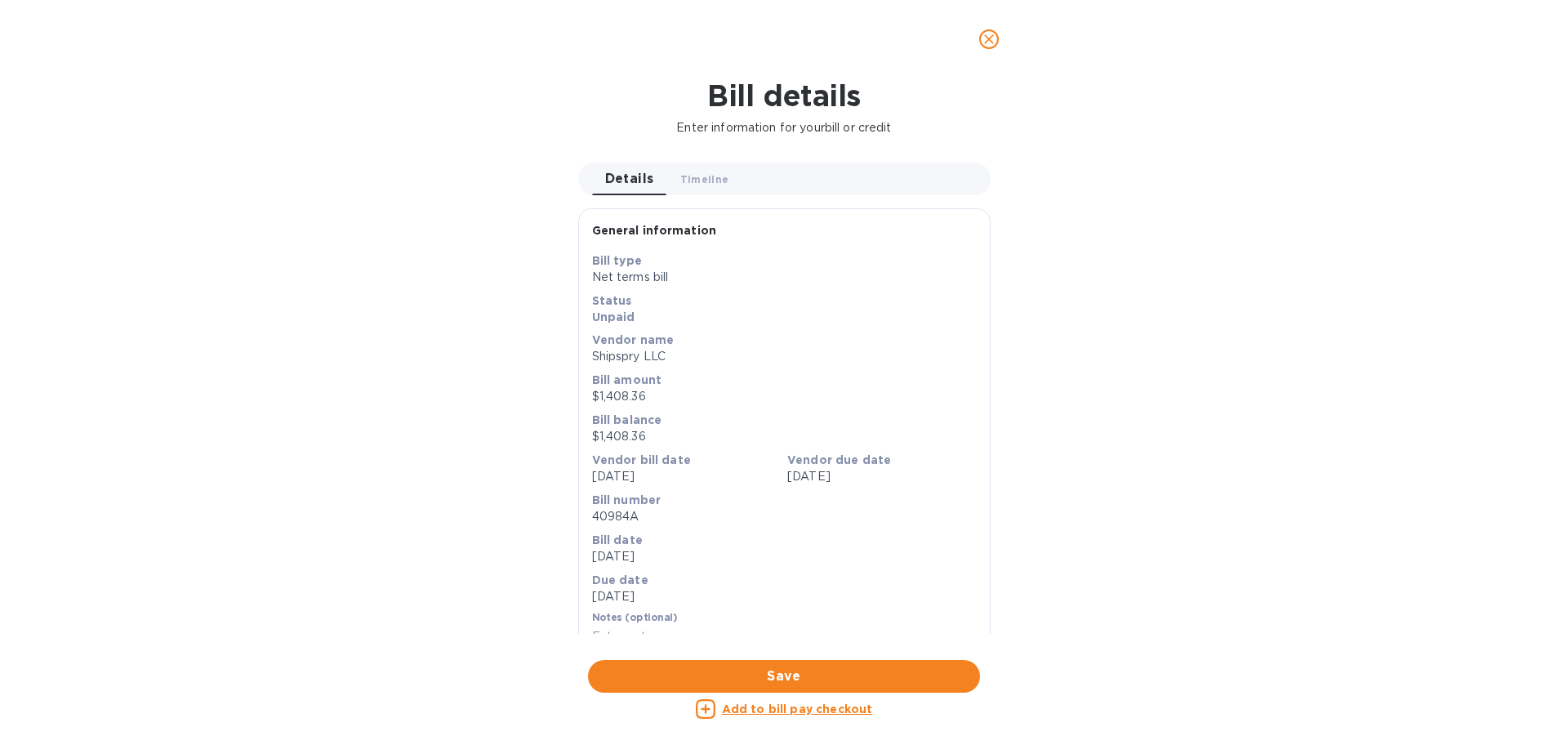
scroll to position [20, 0]
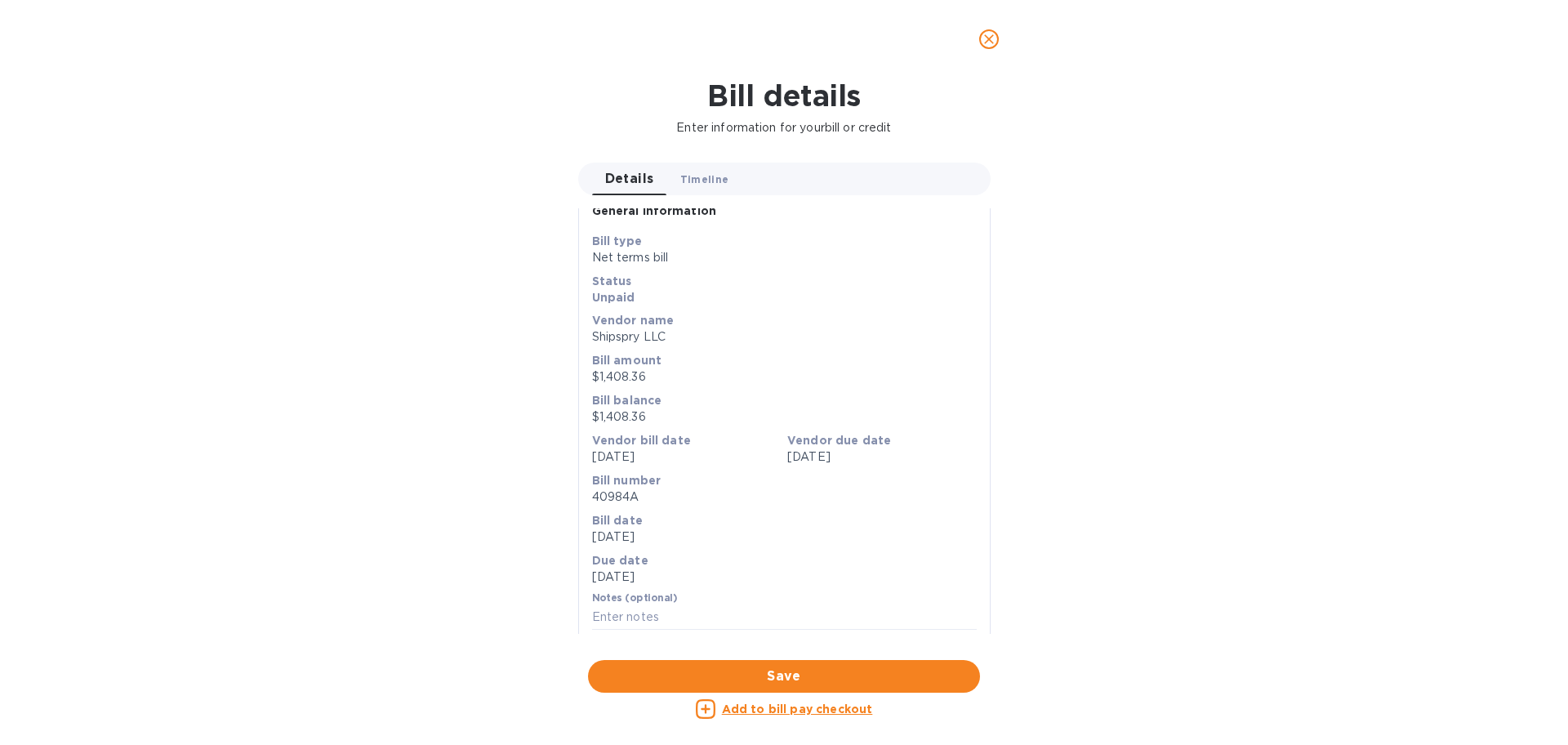
click at [708, 177] on span "Timeline 0" at bounding box center [705, 179] width 49 height 17
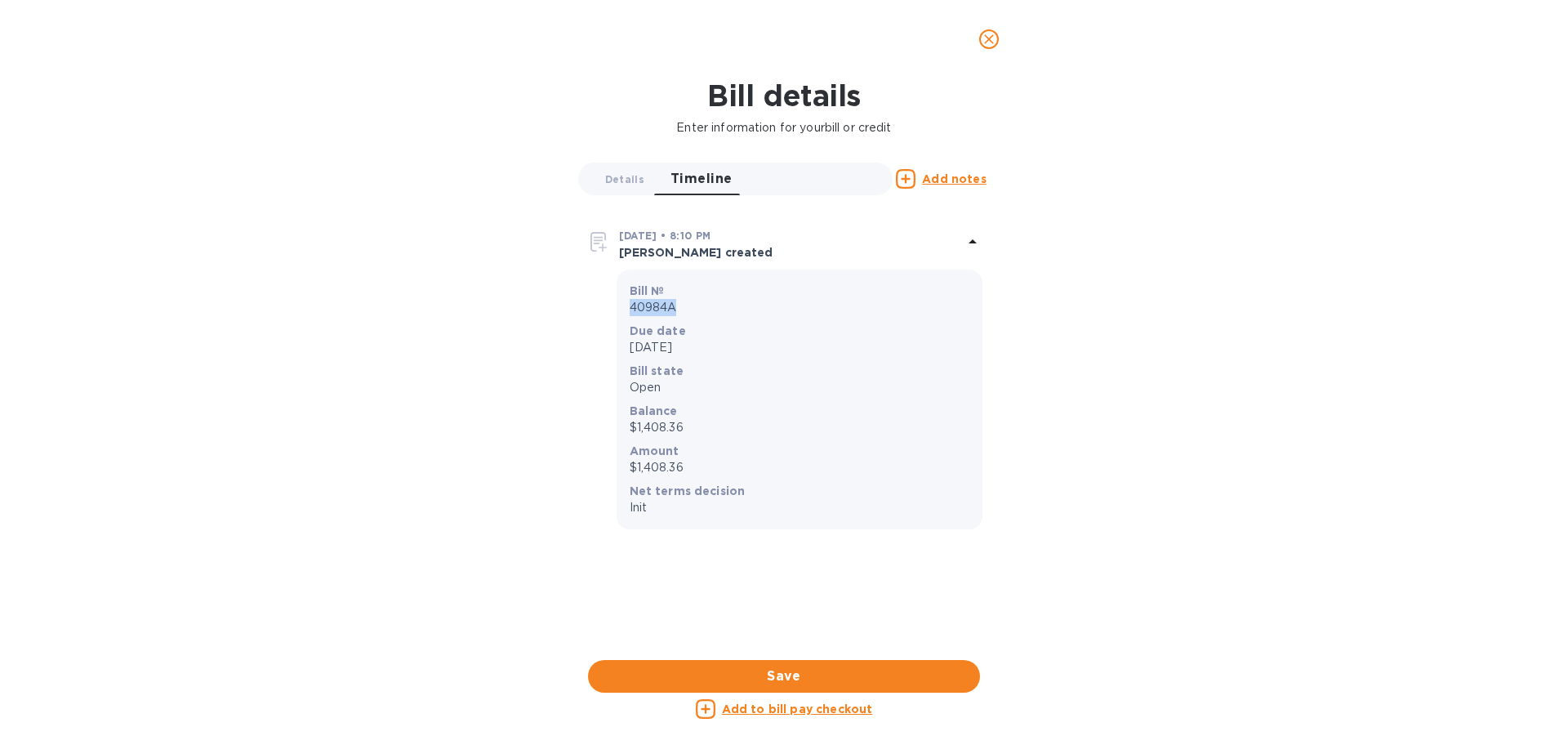
drag, startPoint x: 632, startPoint y: 309, endPoint x: 677, endPoint y: 307, distance: 45.0
click at [677, 307] on p "40984A" at bounding box center [799, 306] width 340 height 17
copy p "40984A"
click at [619, 182] on span "Details 0" at bounding box center [624, 179] width 39 height 17
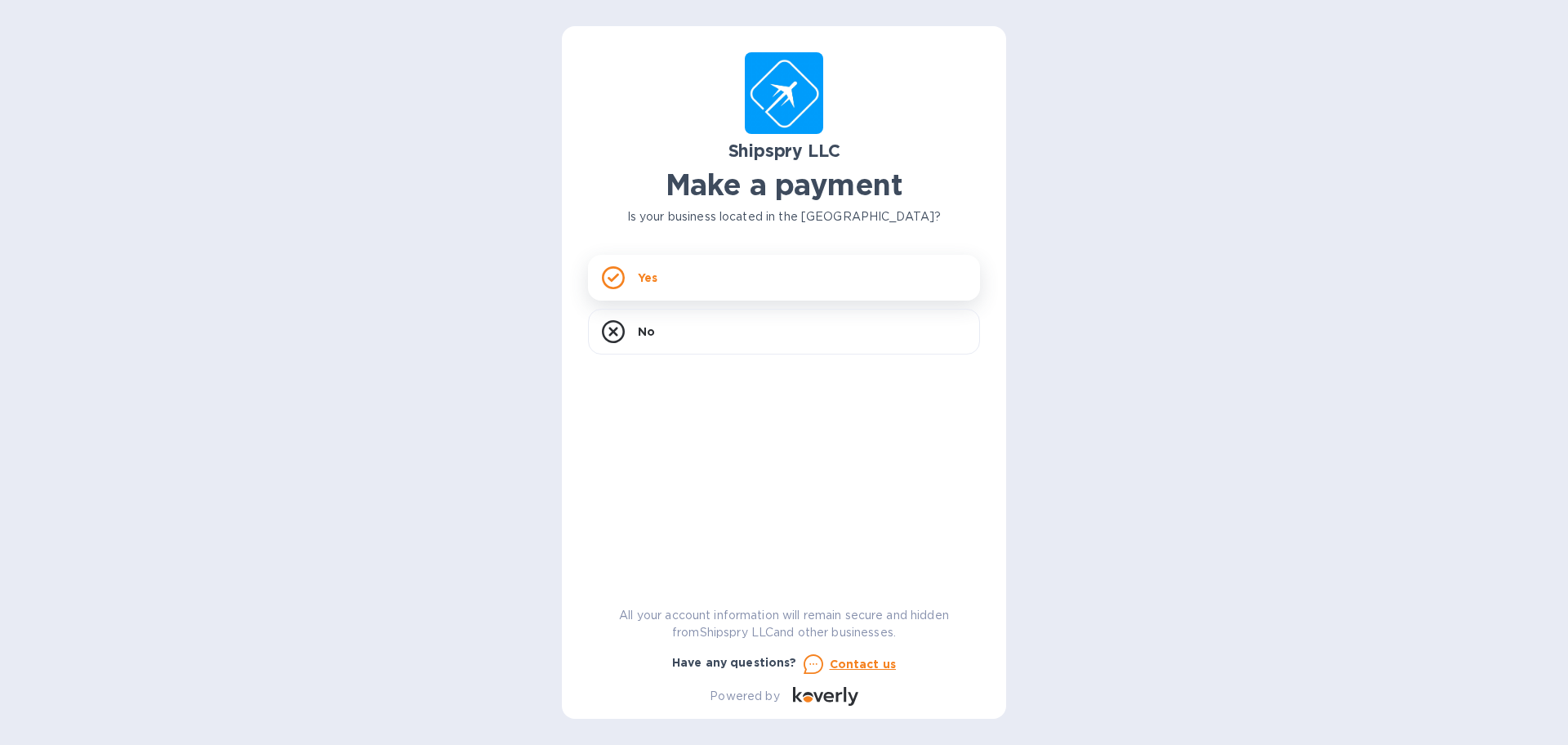
click at [771, 269] on div "Yes" at bounding box center [784, 278] width 392 height 46
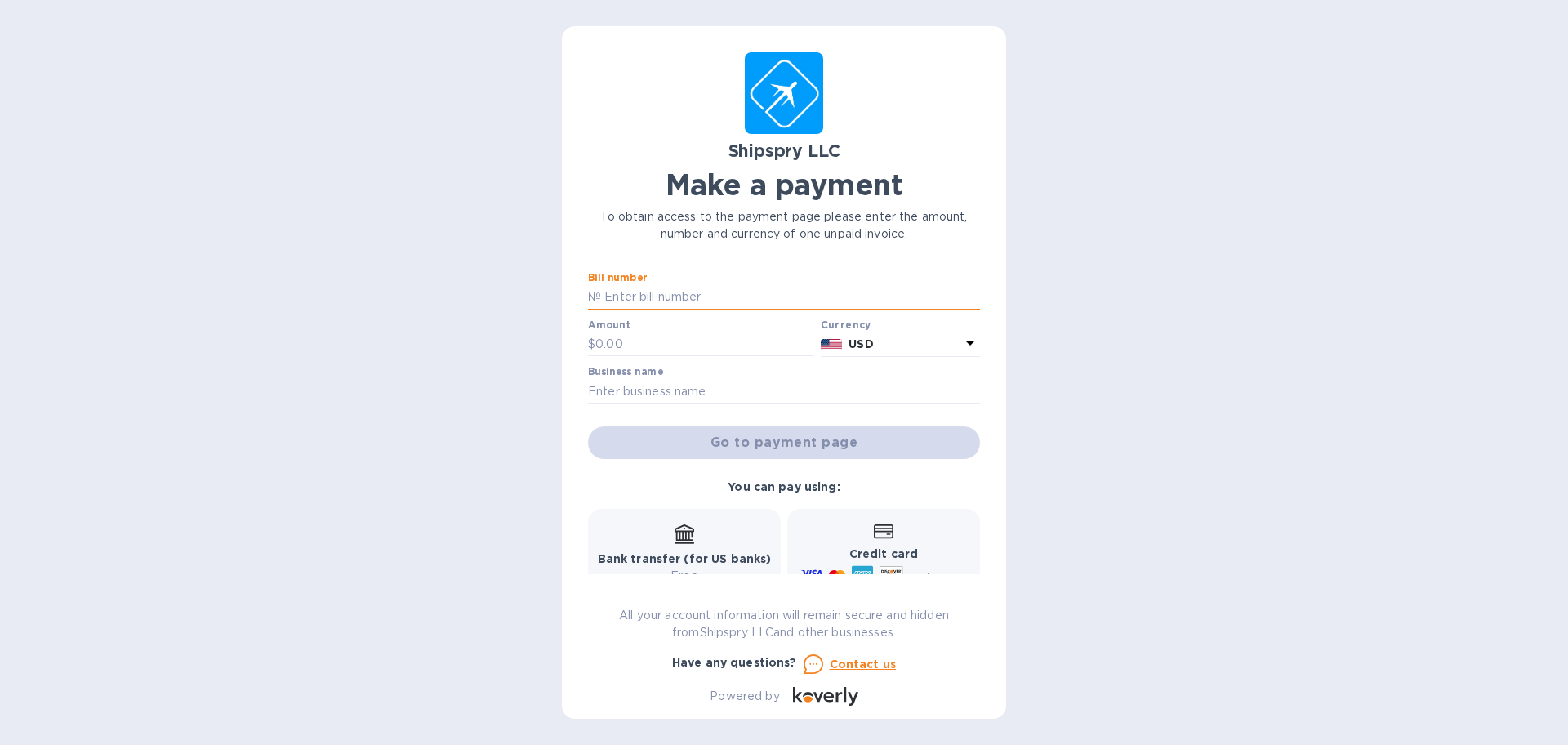
click at [668, 291] on input "text" at bounding box center [790, 296] width 379 height 25
